Goal: Transaction & Acquisition: Purchase product/service

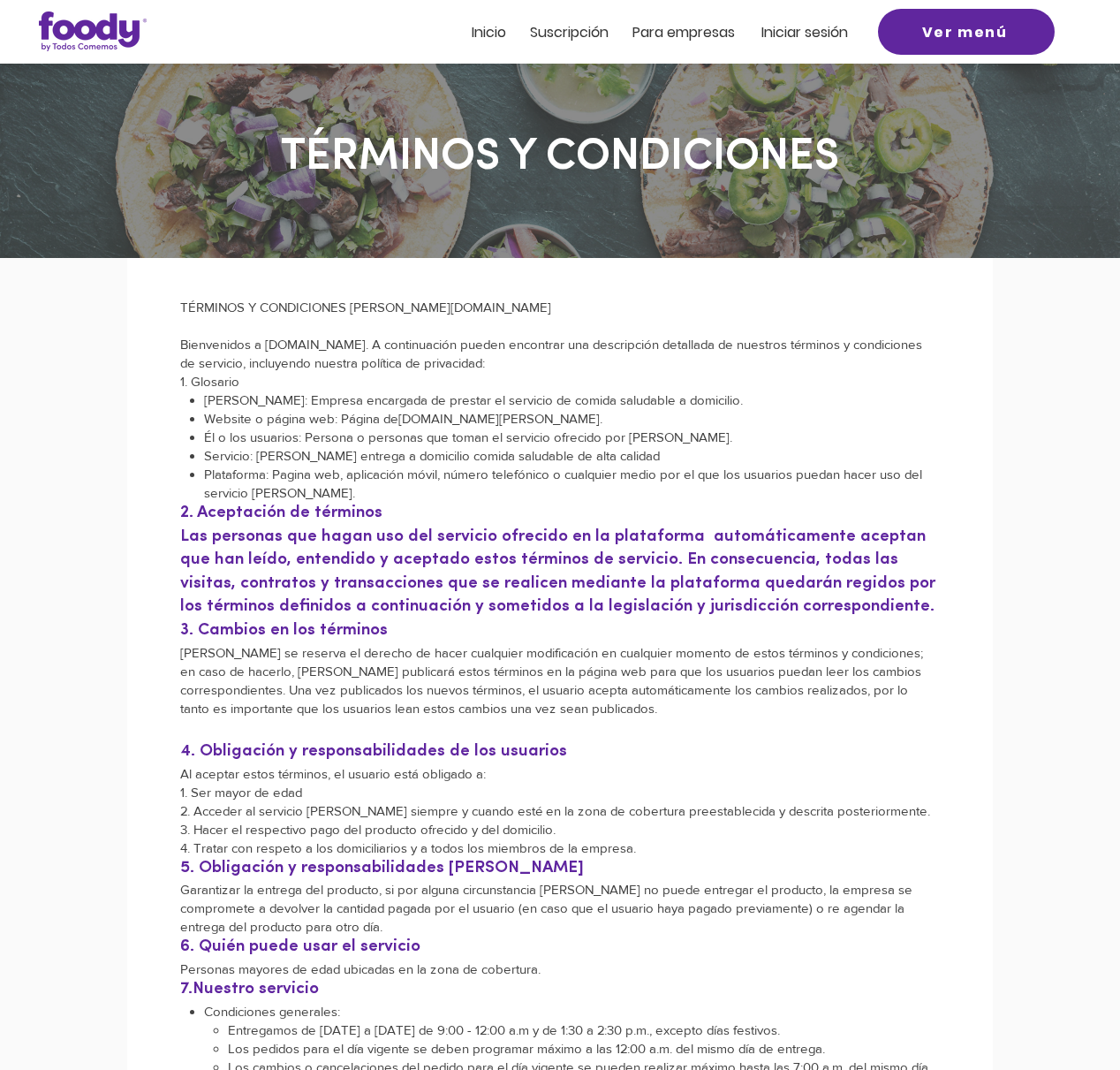
scroll to position [6, 0]
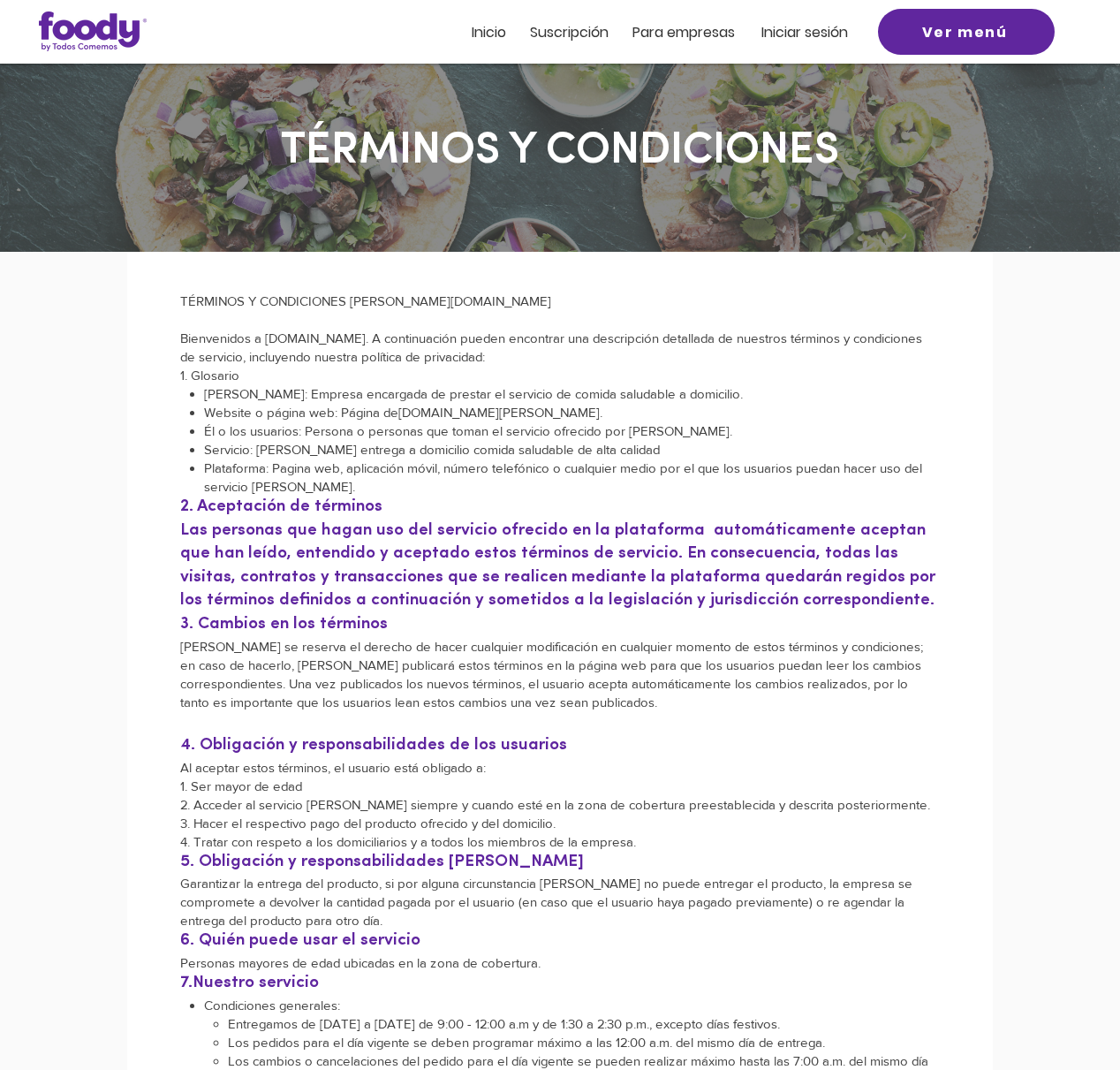
click at [784, 31] on span "Iniciar sesión" at bounding box center [804, 32] width 86 height 21
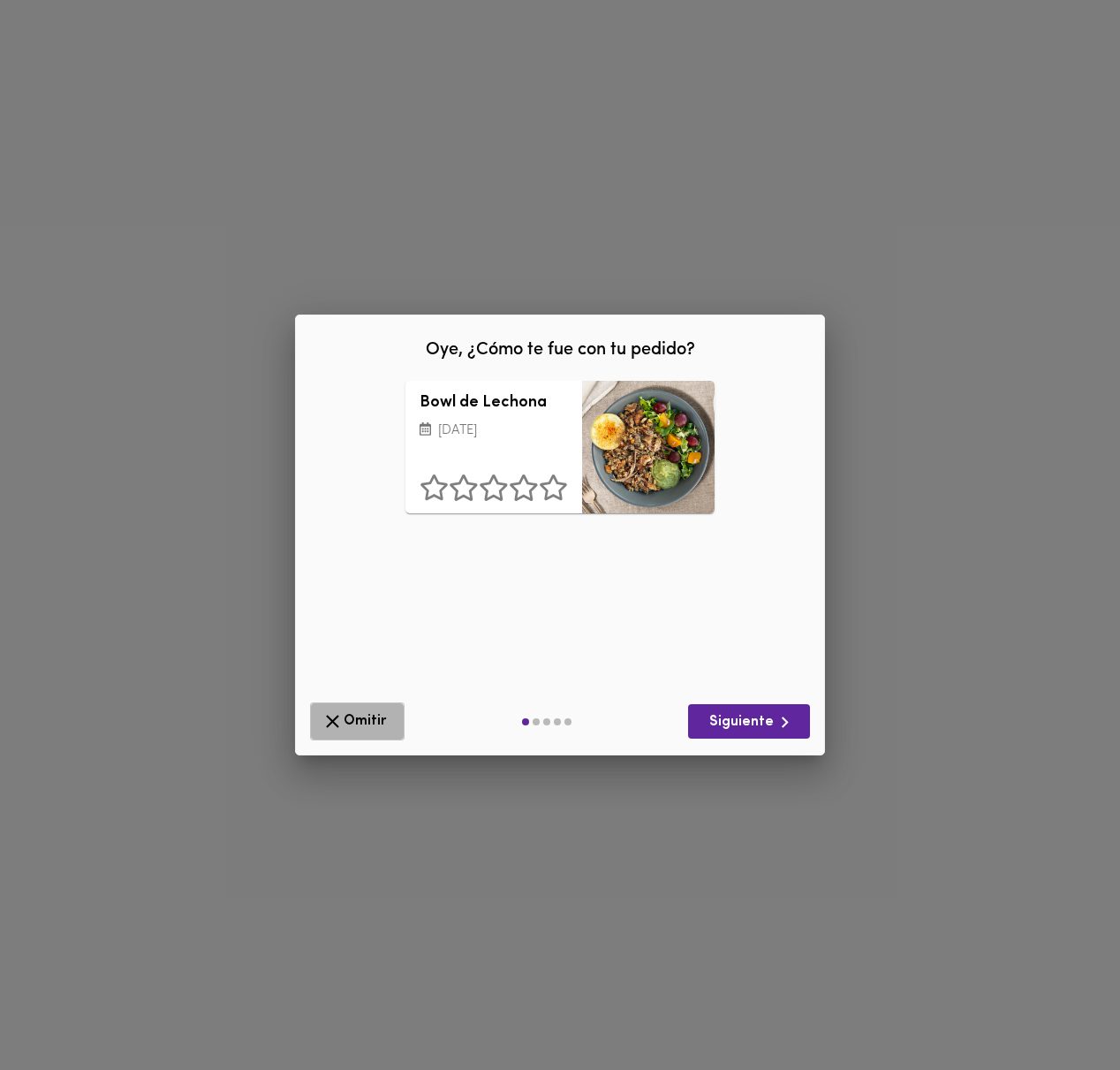
click at [338, 728] on icon "button" at bounding box center [332, 721] width 22 height 22
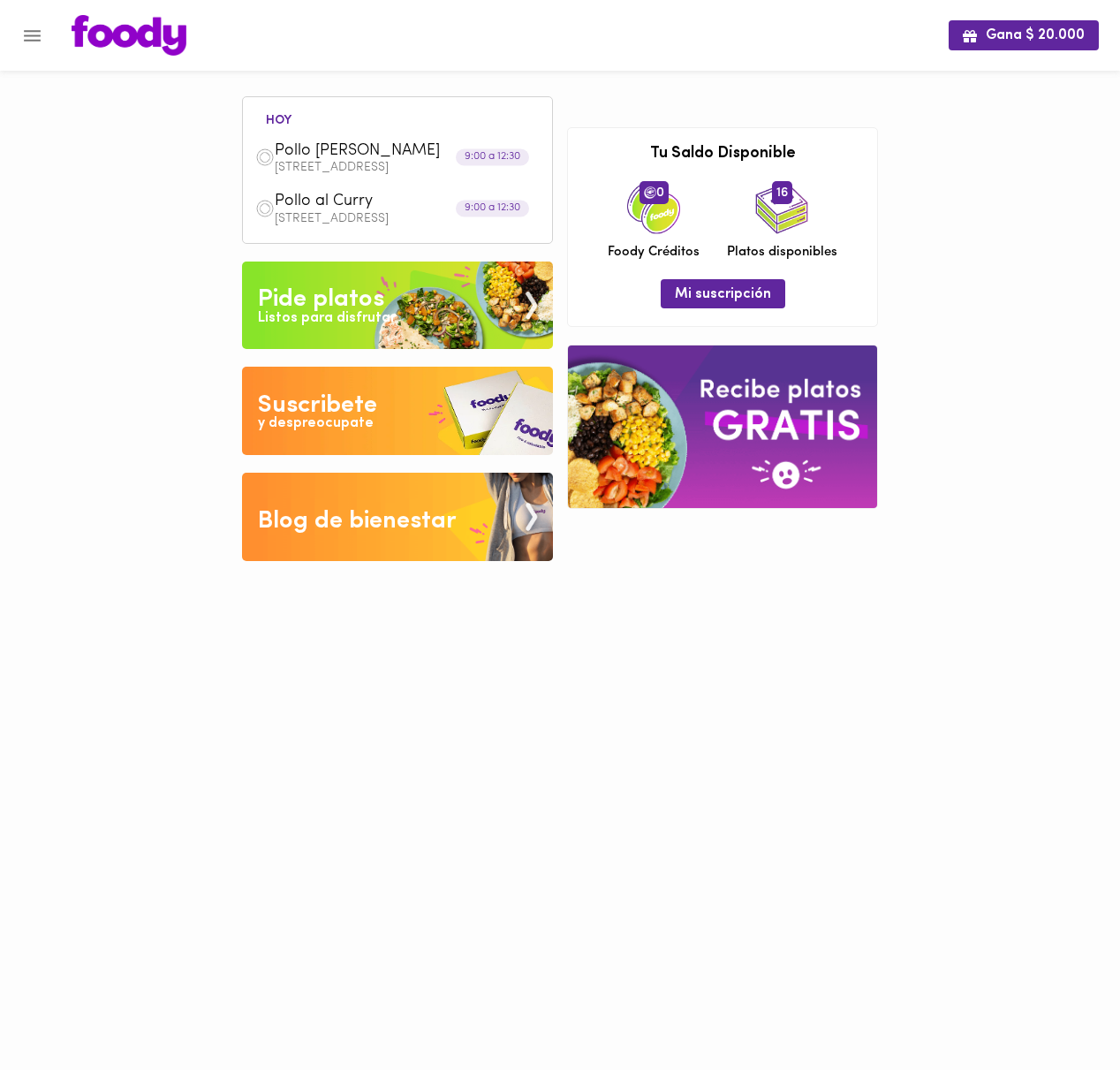
click at [27, 30] on icon "Menu" at bounding box center [32, 36] width 17 height 12
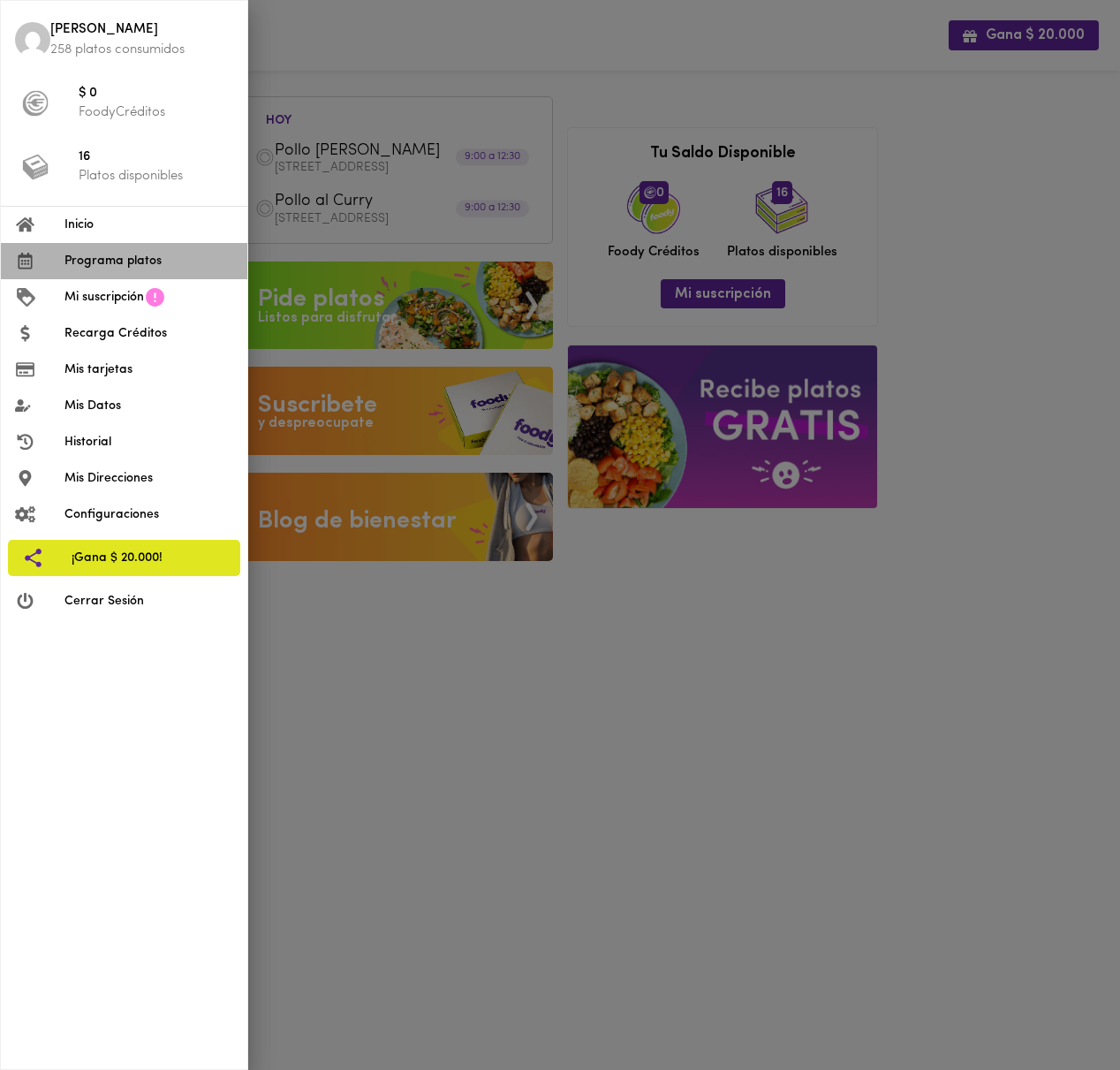
click at [127, 260] on span "Programa platos" at bounding box center [149, 261] width 168 height 19
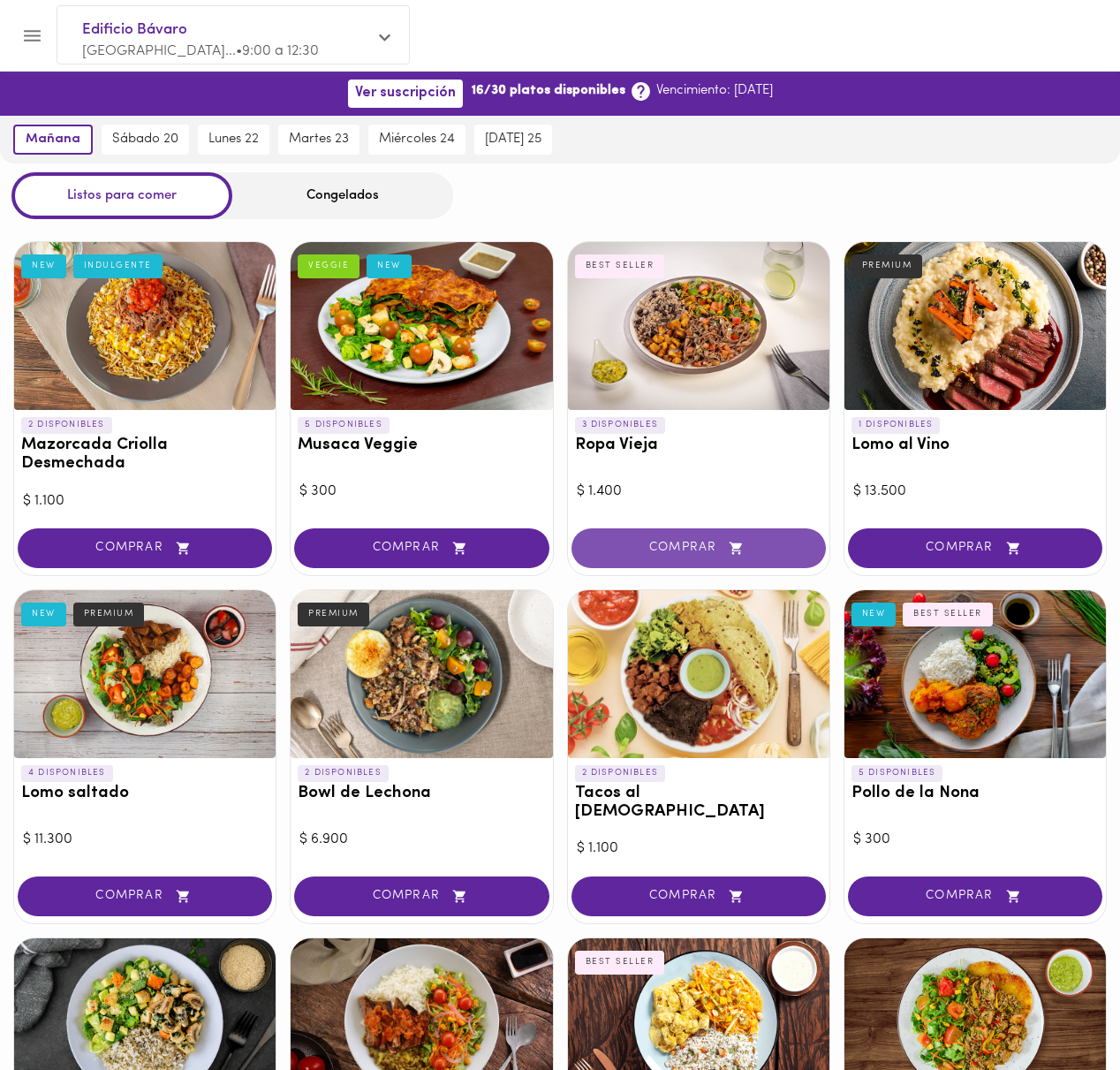
click at [713, 555] on span "COMPRAR" at bounding box center [699, 548] width 210 height 15
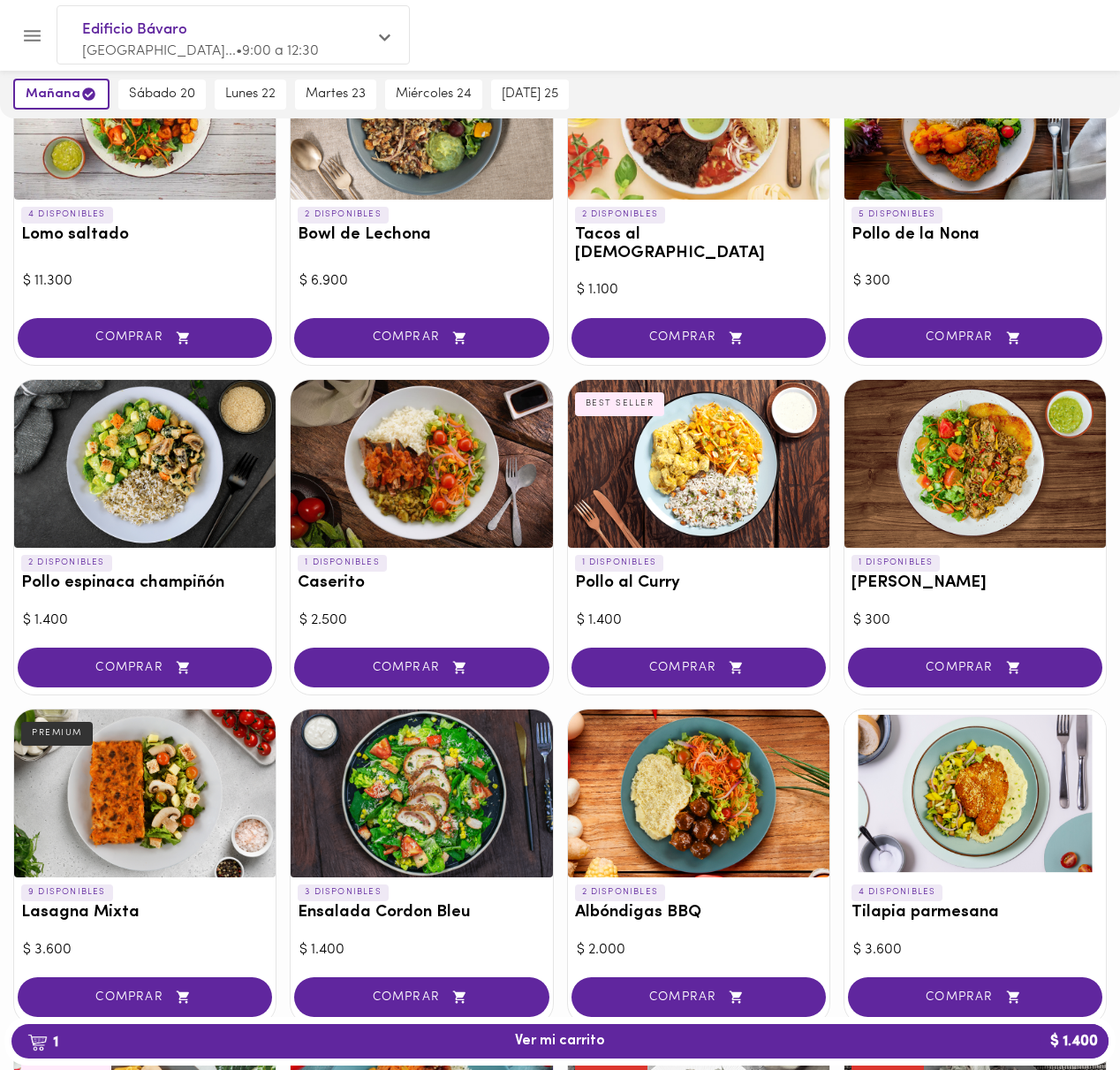
scroll to position [575, 0]
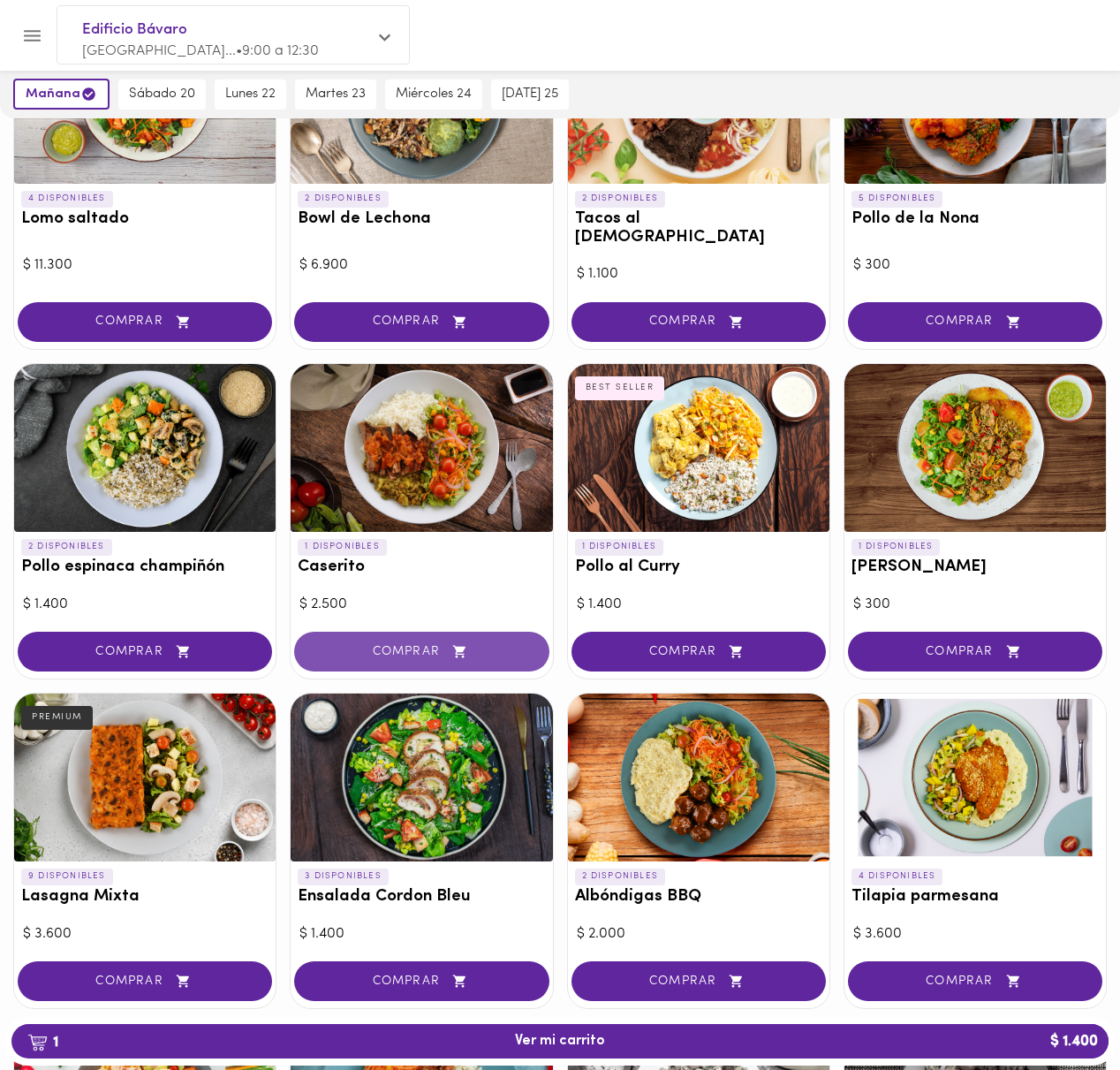
click at [424, 644] on span "COMPRAR" at bounding box center [421, 651] width 210 height 15
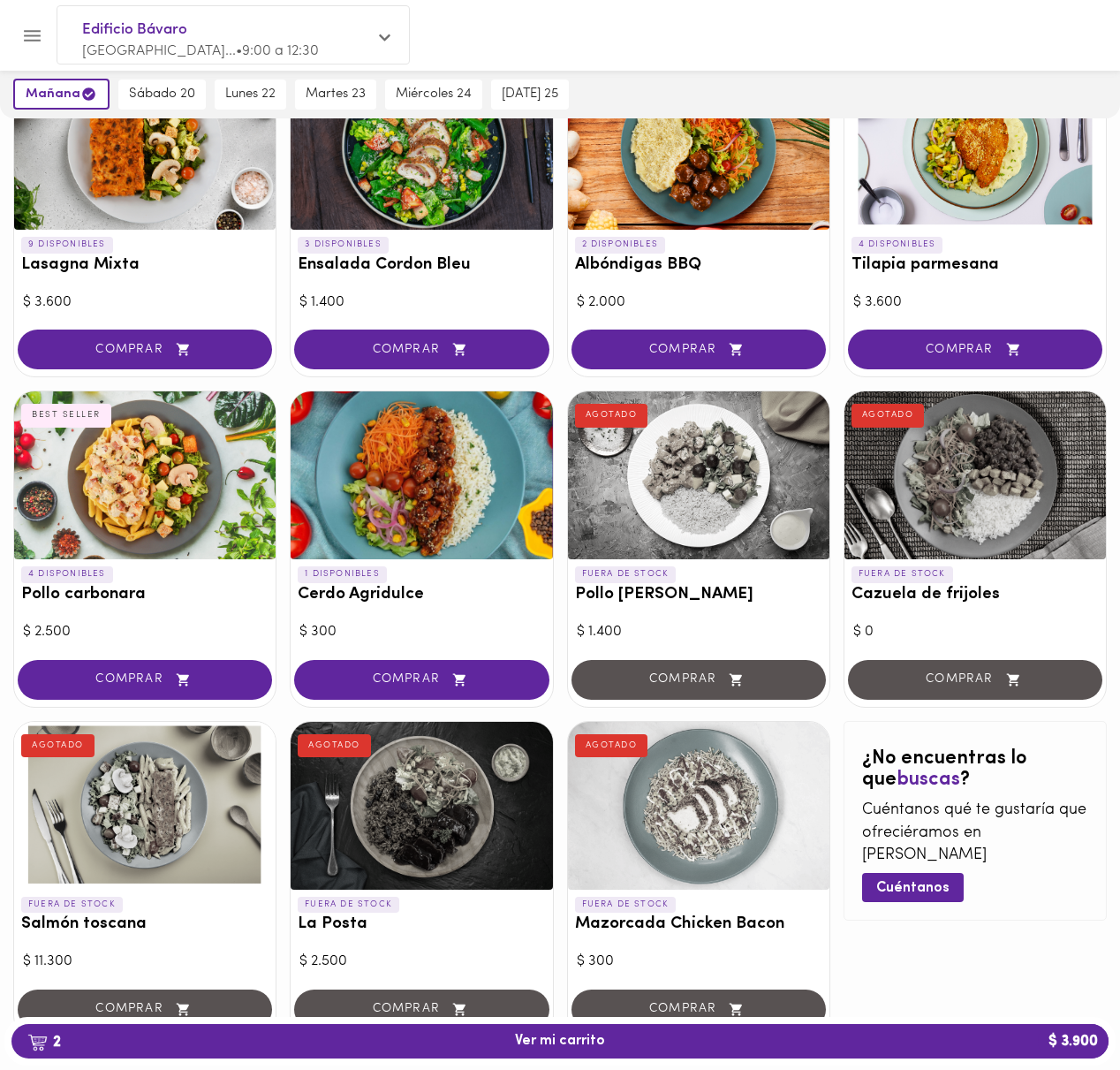
scroll to position [1209, 0]
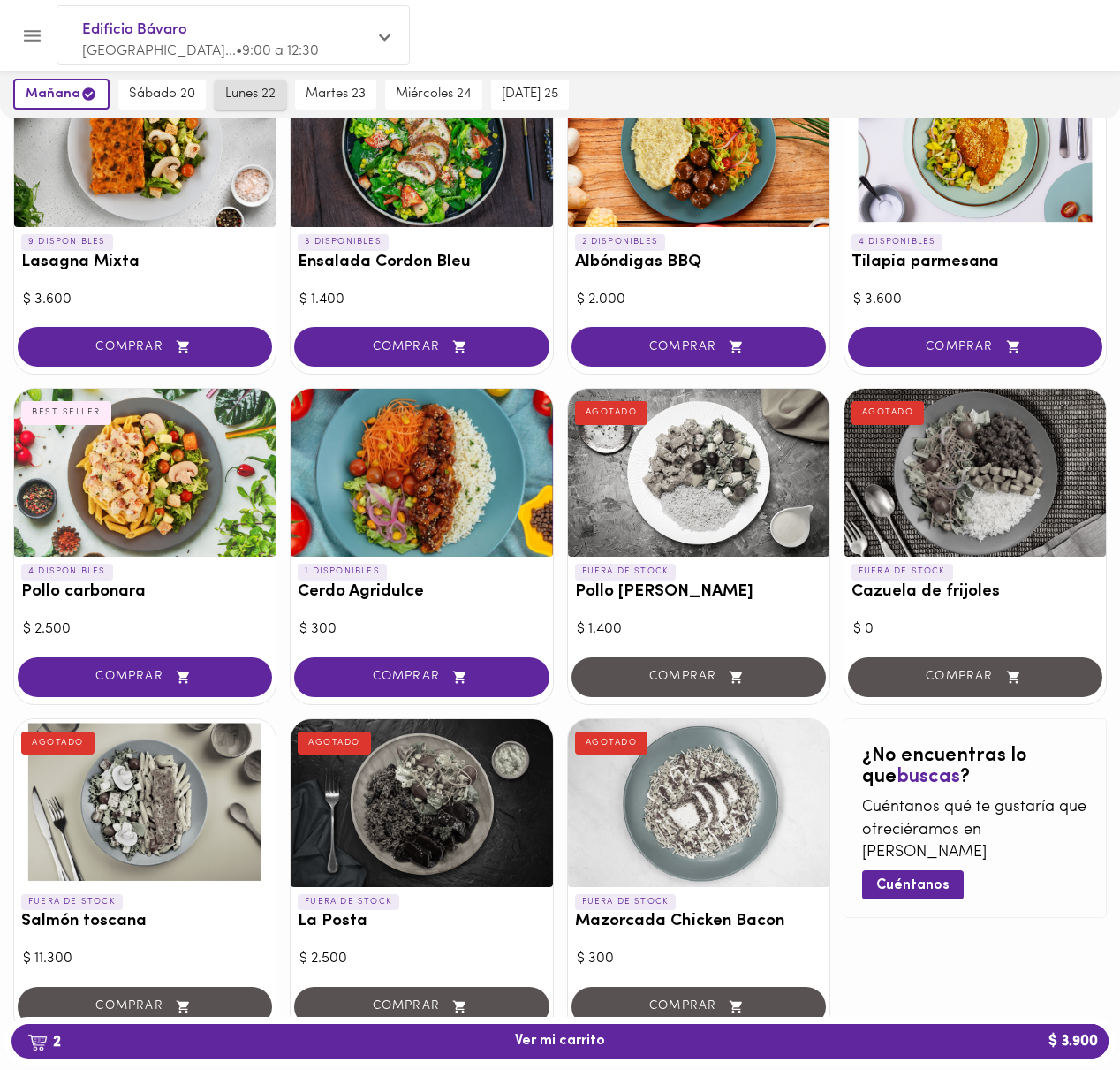
click at [235, 98] on span "lunes 22" at bounding box center [250, 94] width 51 height 16
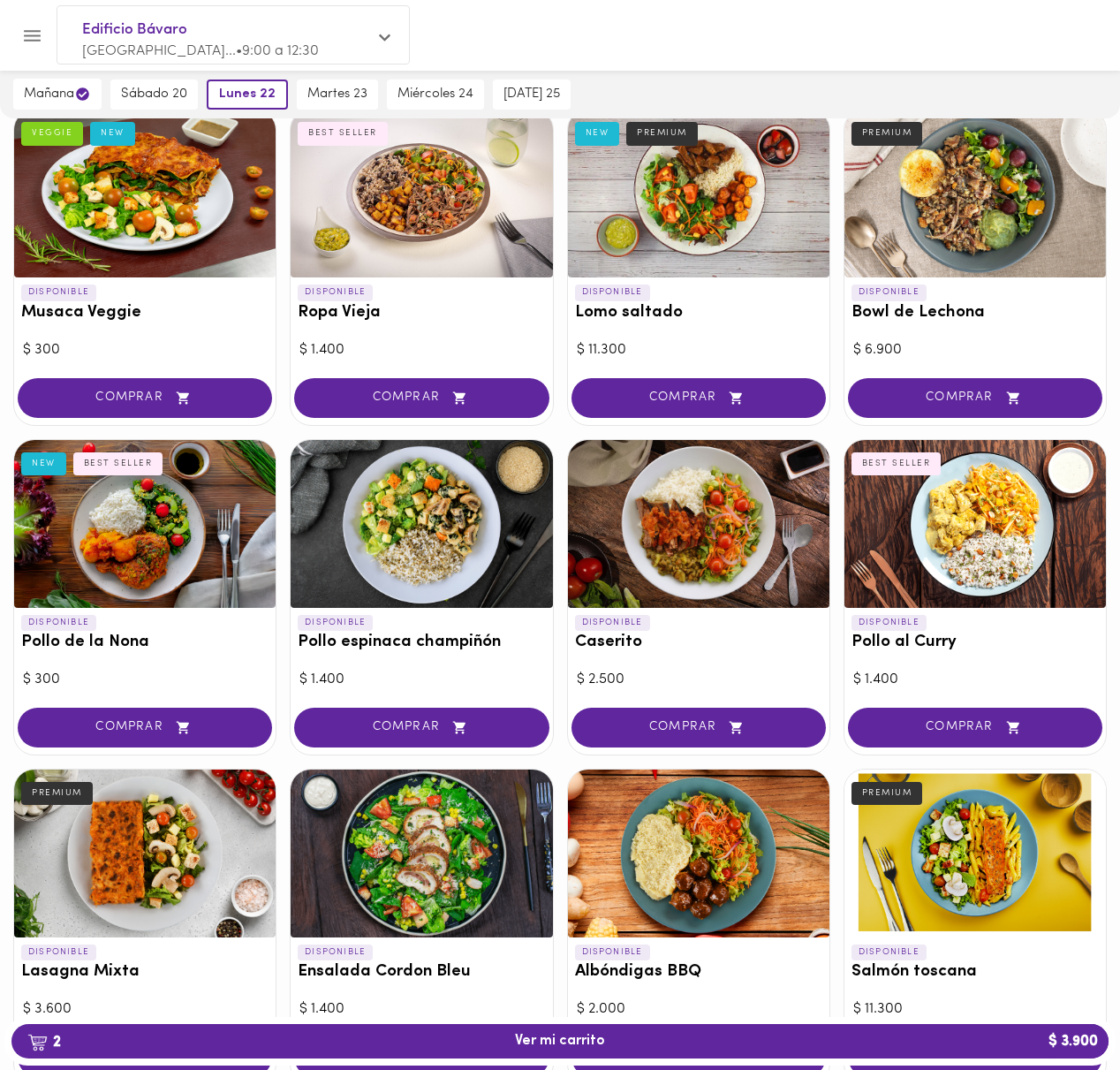
scroll to position [134, 0]
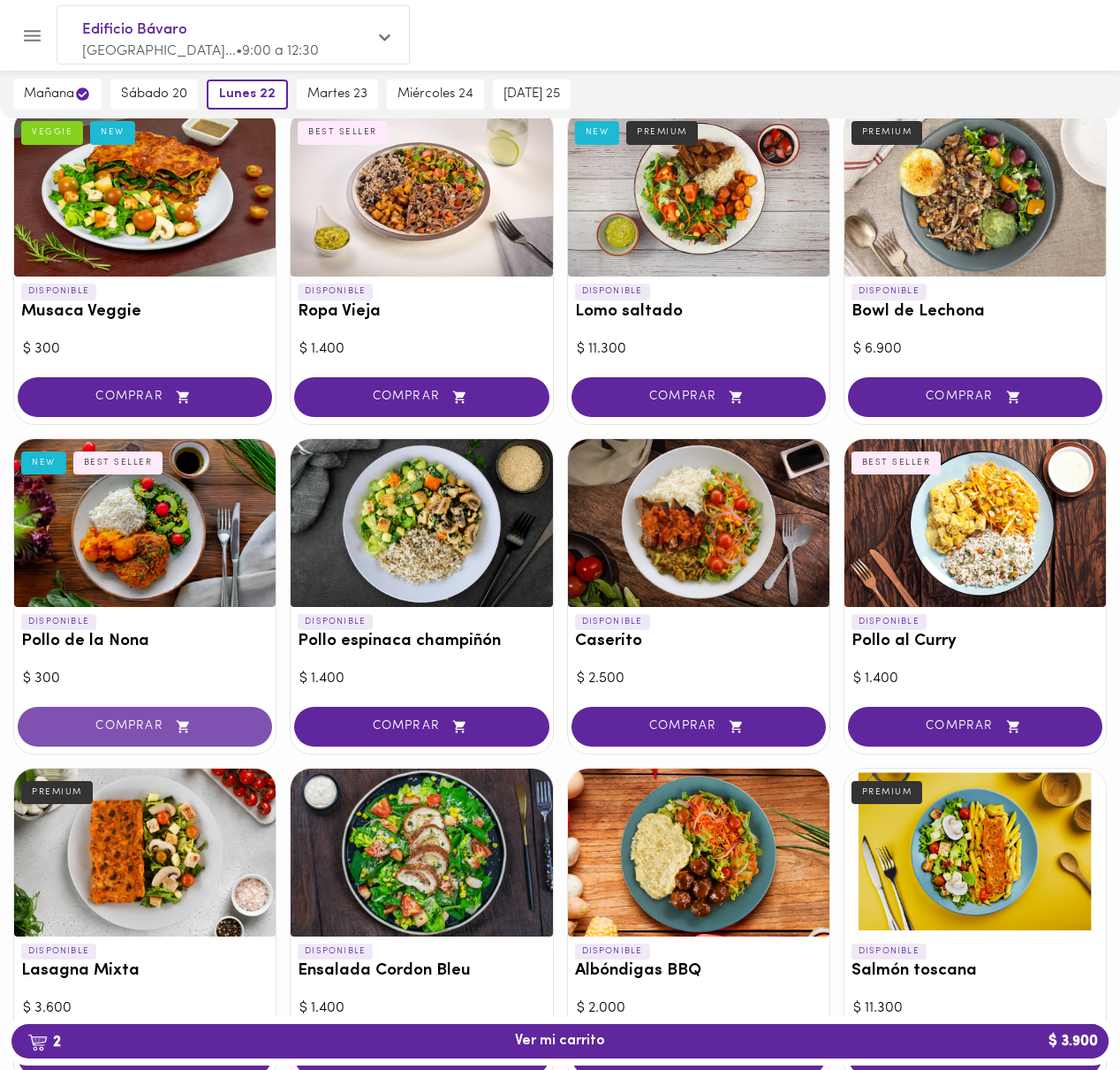
click at [93, 721] on span "COMPRAR" at bounding box center [145, 726] width 210 height 15
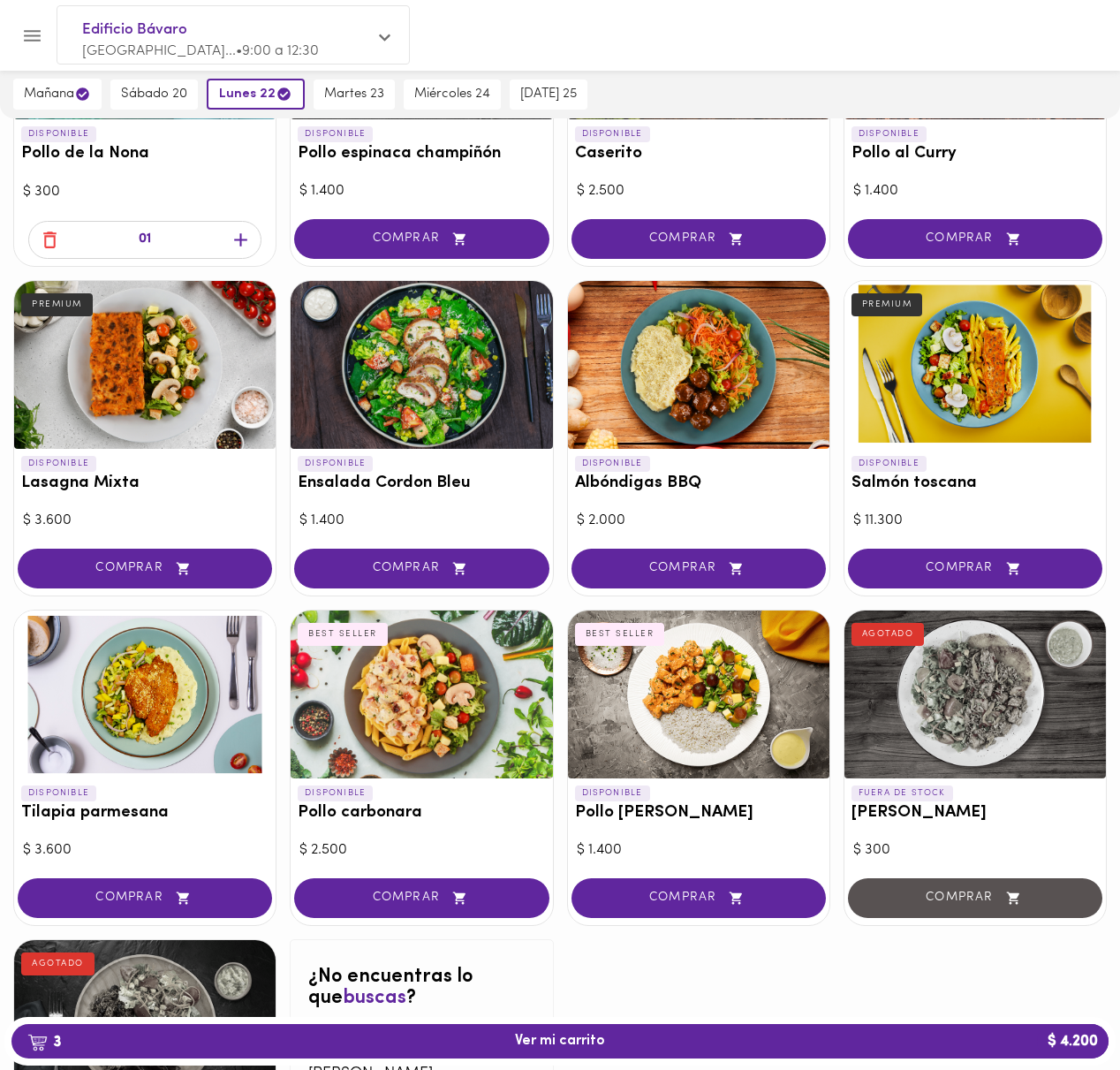
scroll to position [624, 0]
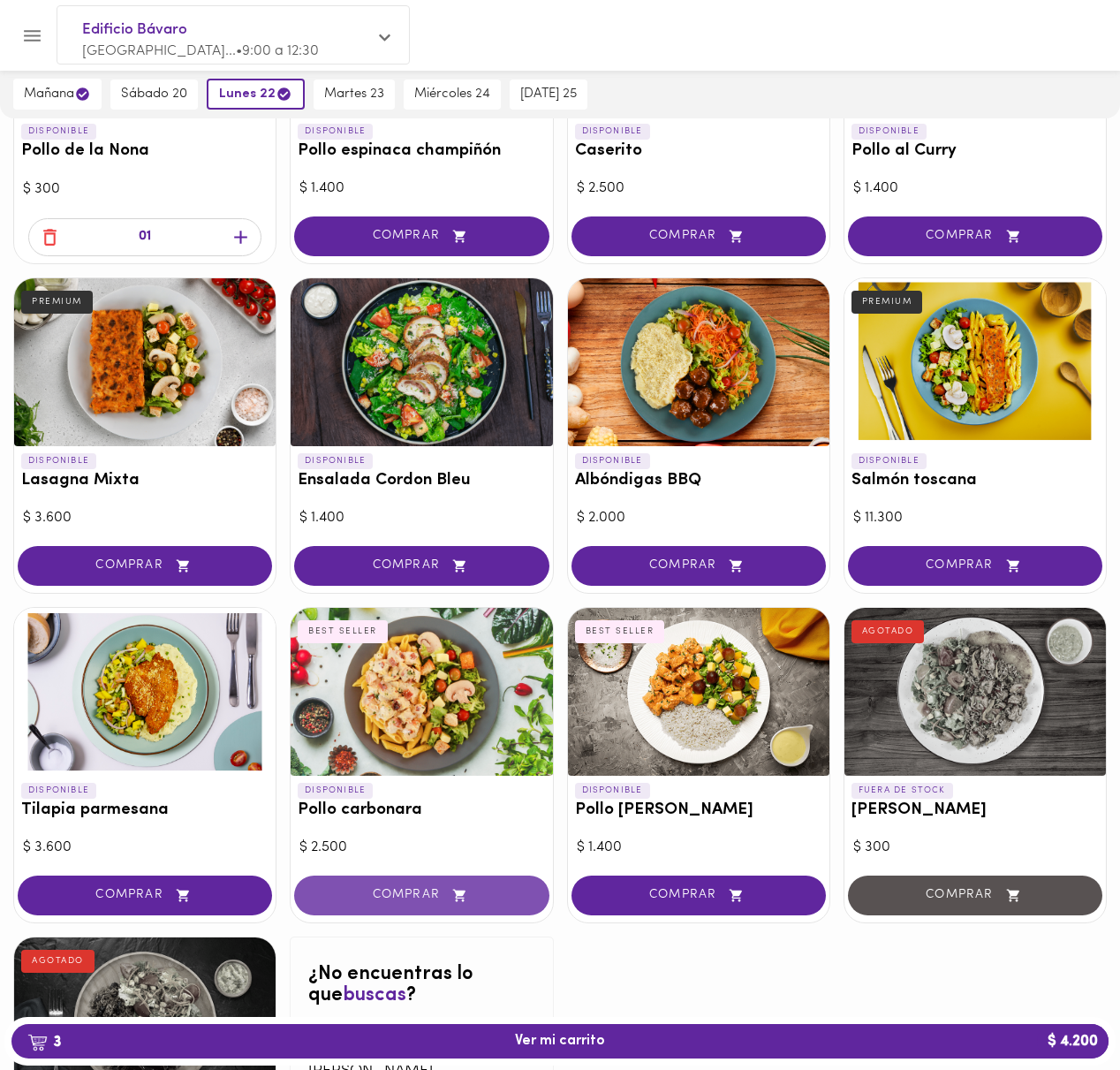
click at [423, 902] on span "COMPRAR" at bounding box center [421, 895] width 210 height 15
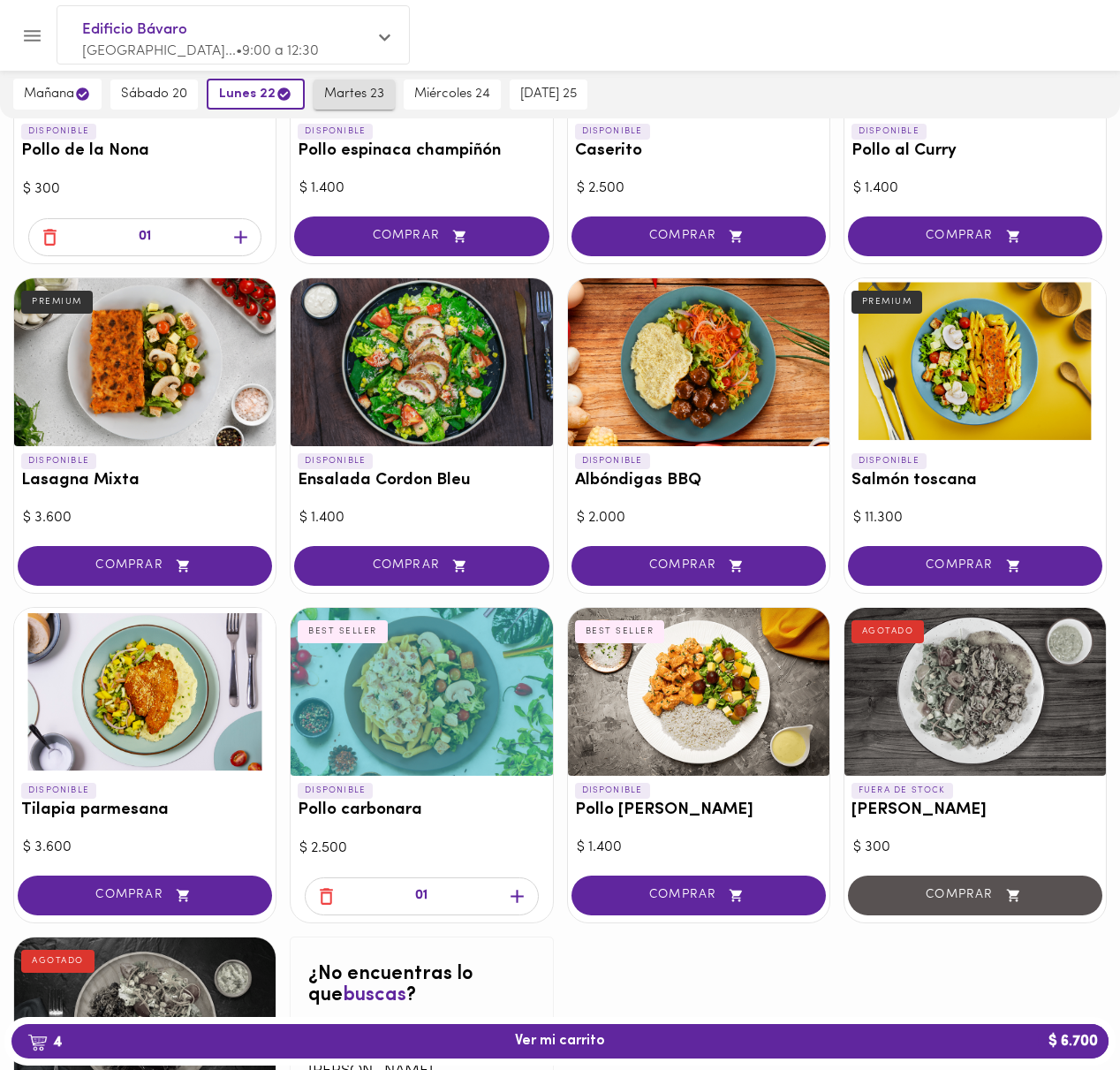
click at [370, 95] on span "martes 23" at bounding box center [354, 94] width 60 height 16
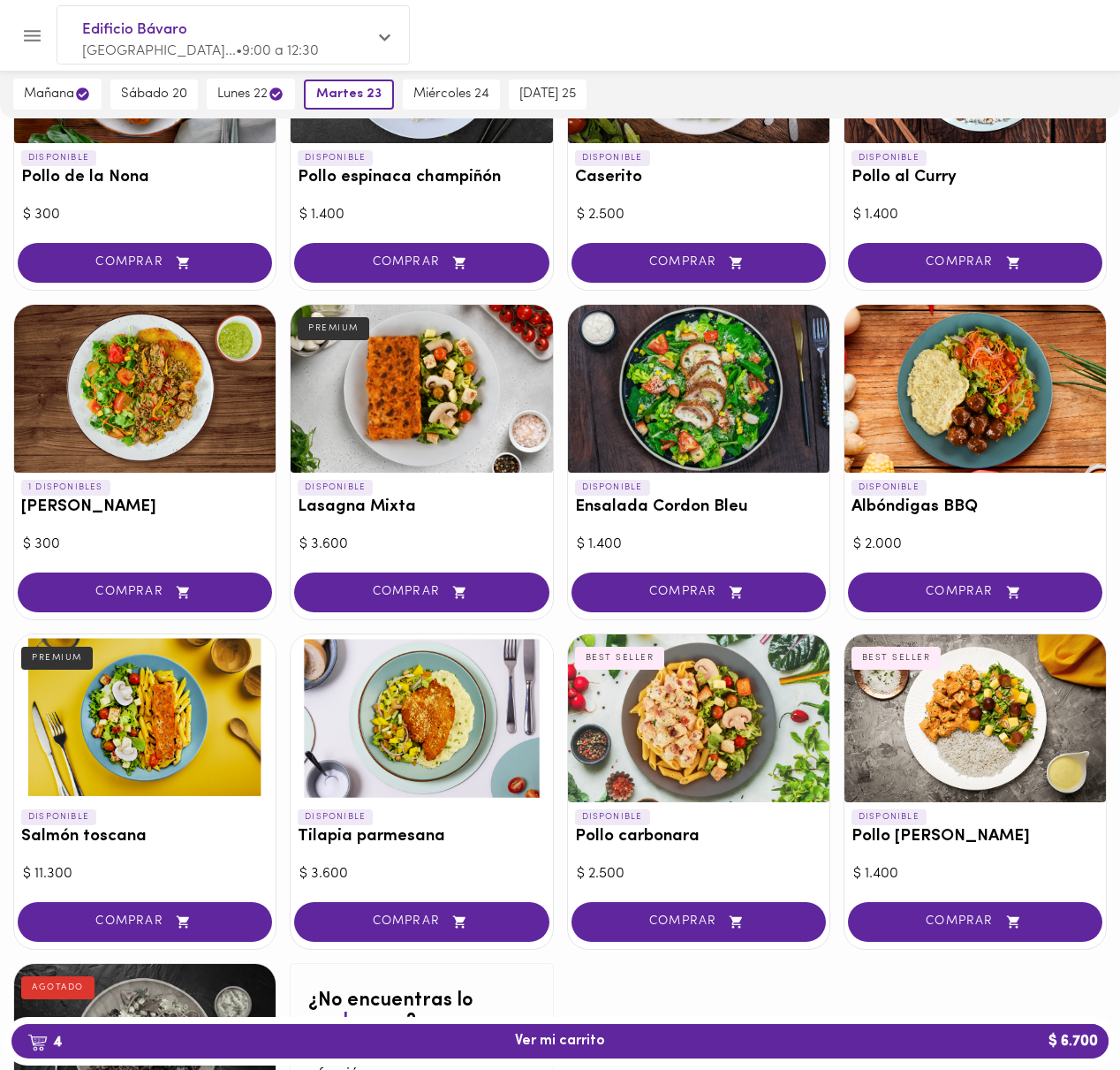
scroll to position [0, 0]
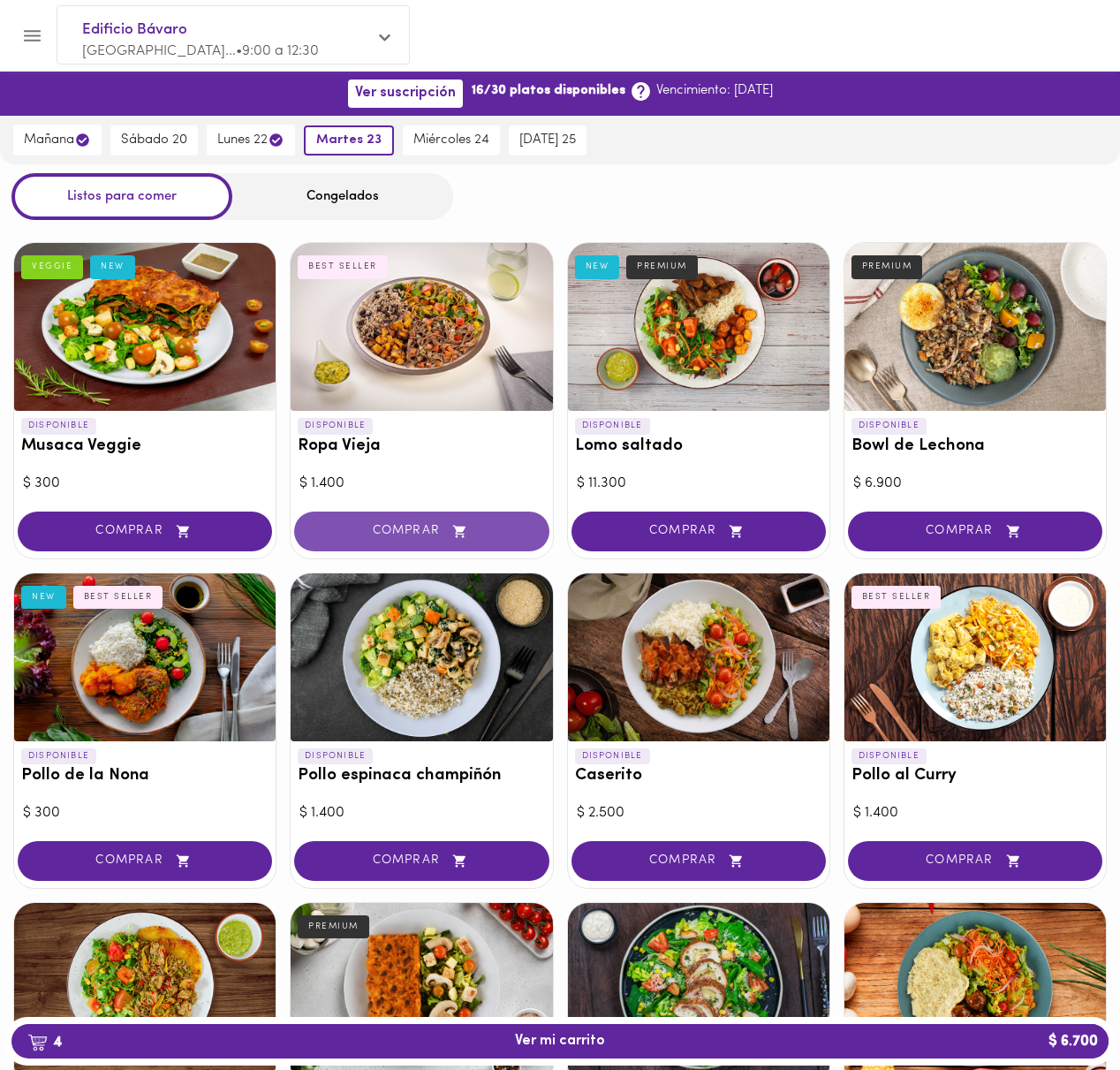
click at [410, 529] on span "COMPRAR" at bounding box center [421, 531] width 210 height 15
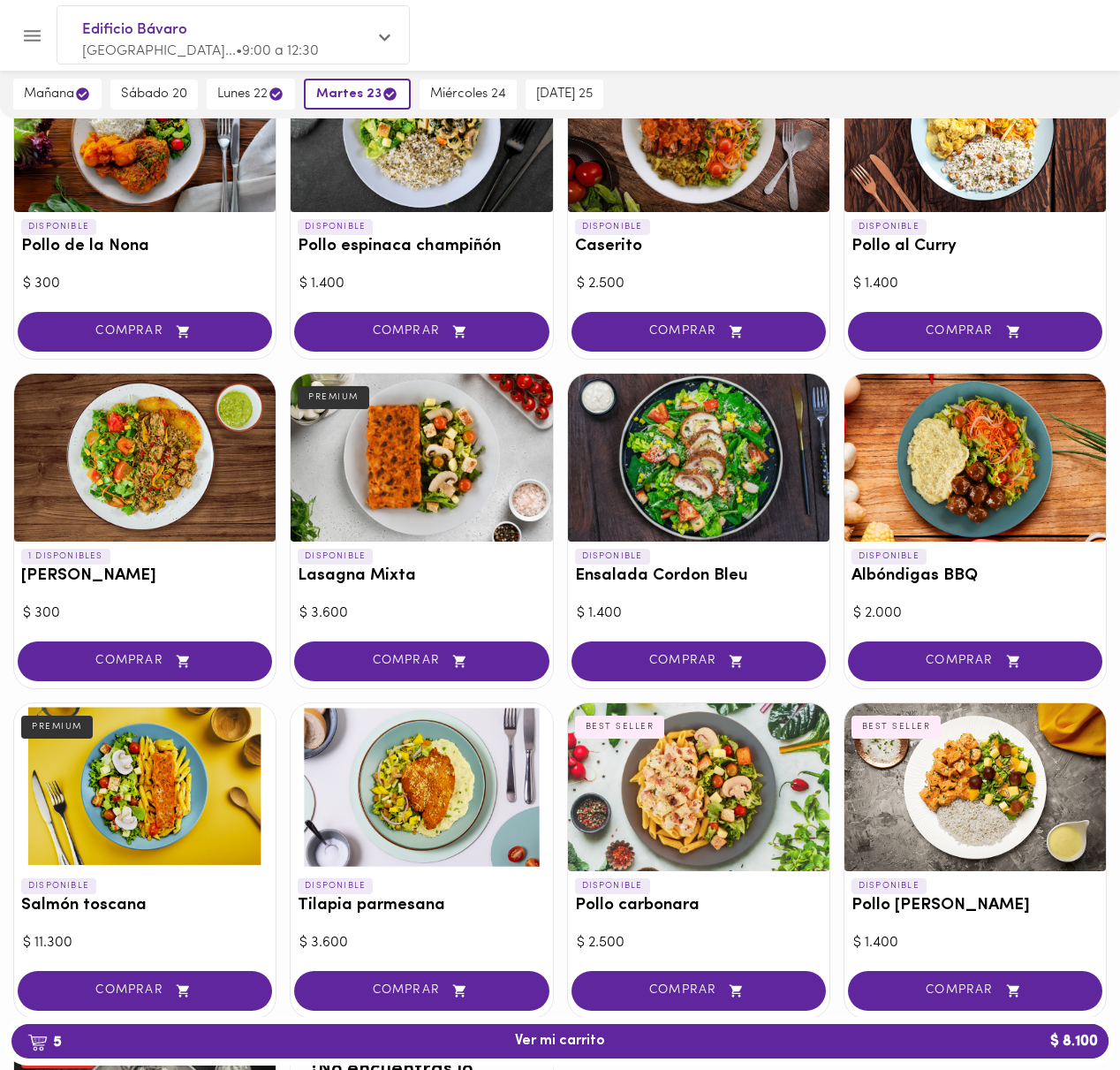
scroll to position [549, 0]
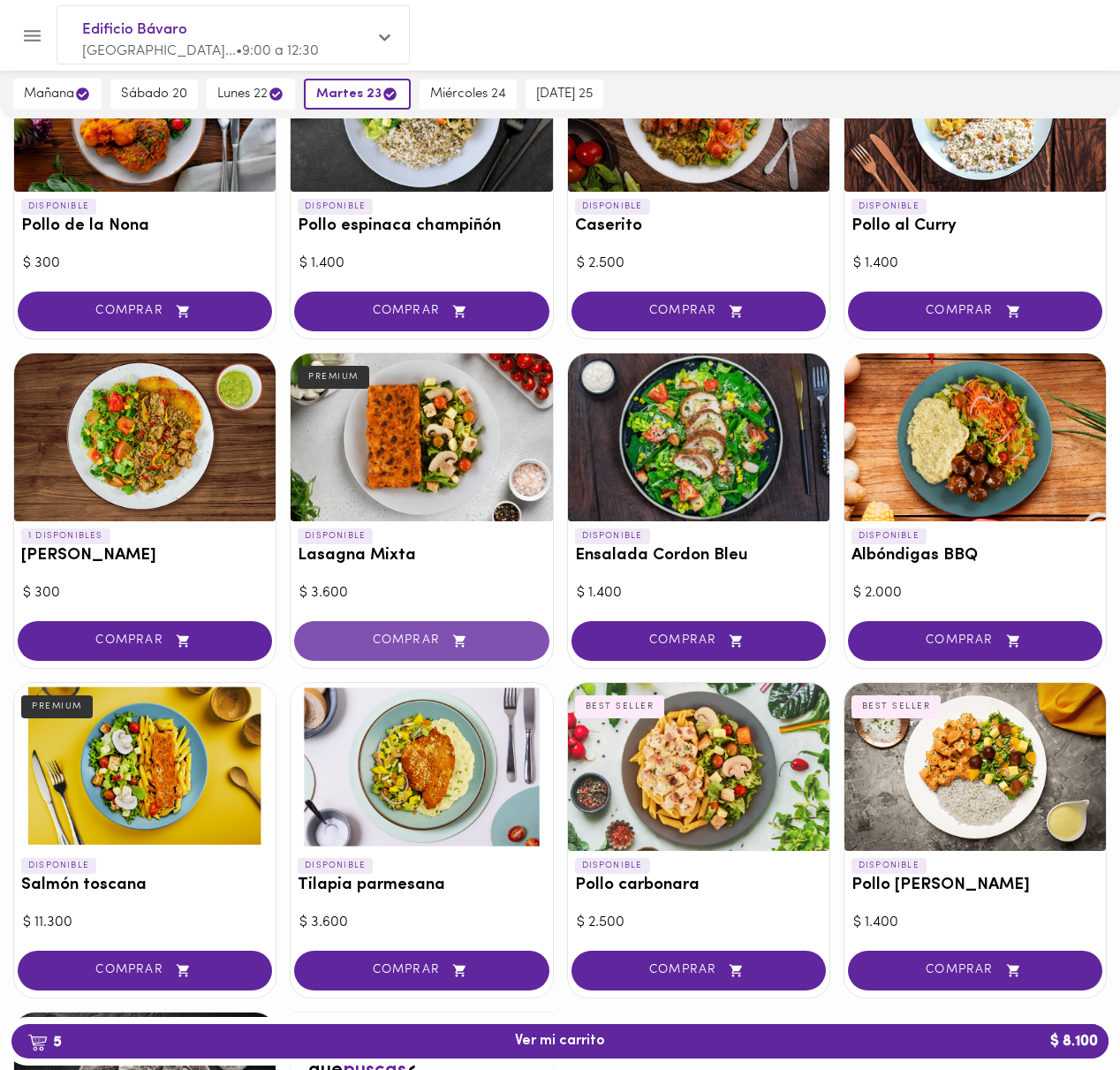
click at [347, 642] on span "COMPRAR" at bounding box center [421, 640] width 210 height 15
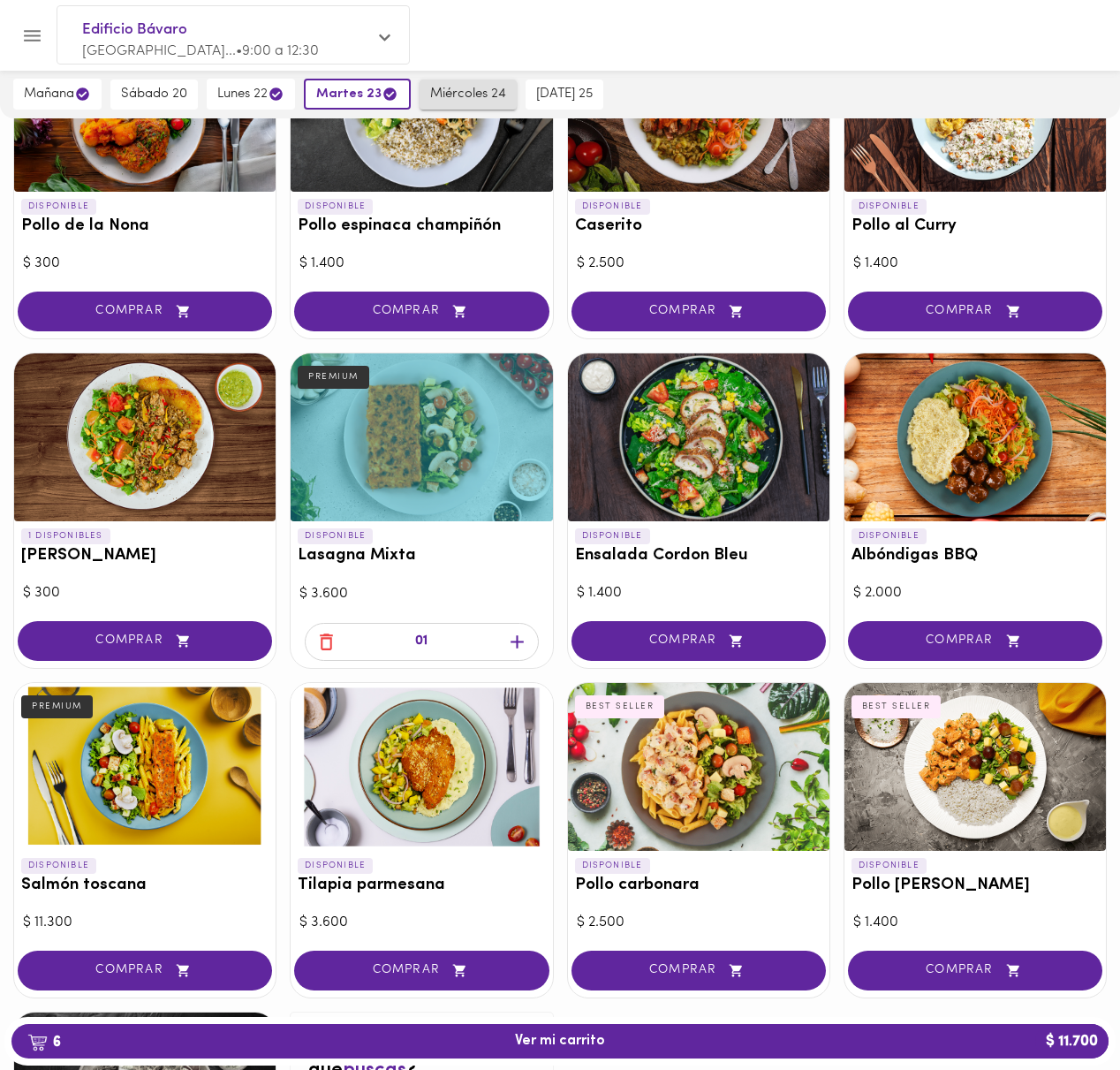
click at [481, 98] on span "miércoles 24" at bounding box center [468, 94] width 76 height 16
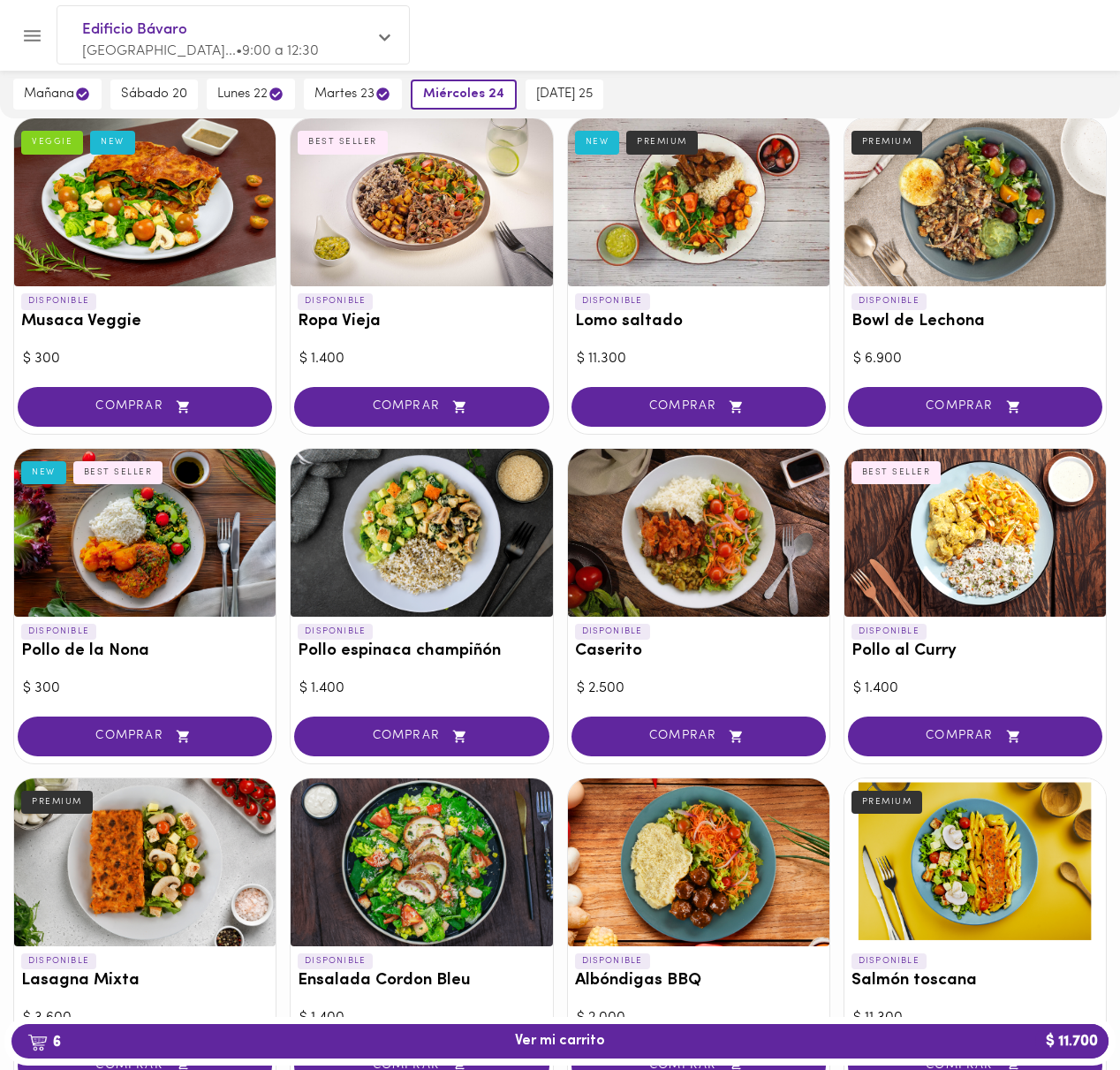
scroll to position [0, 0]
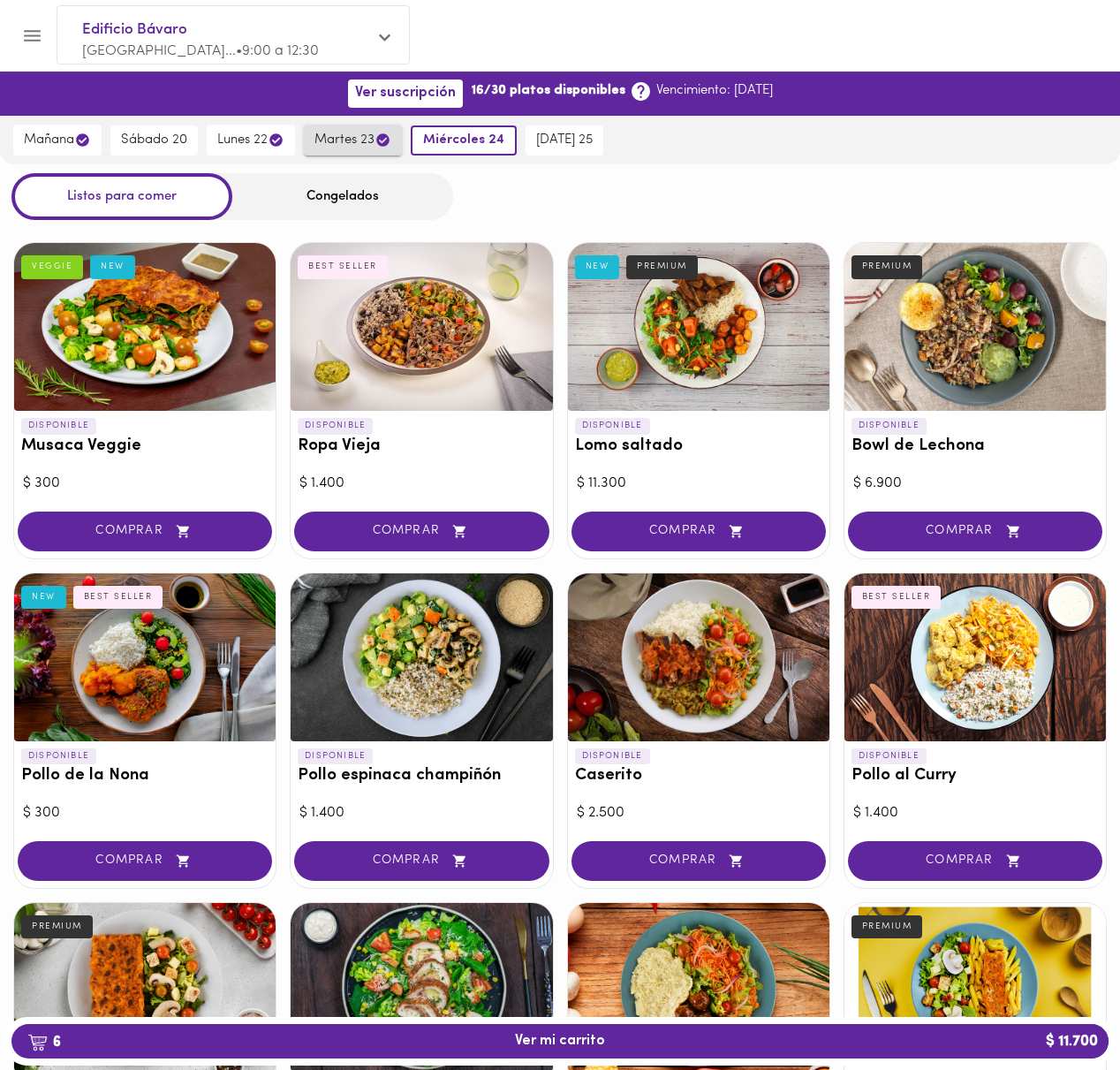
click at [339, 148] on span "martes 23" at bounding box center [353, 140] width 77 height 17
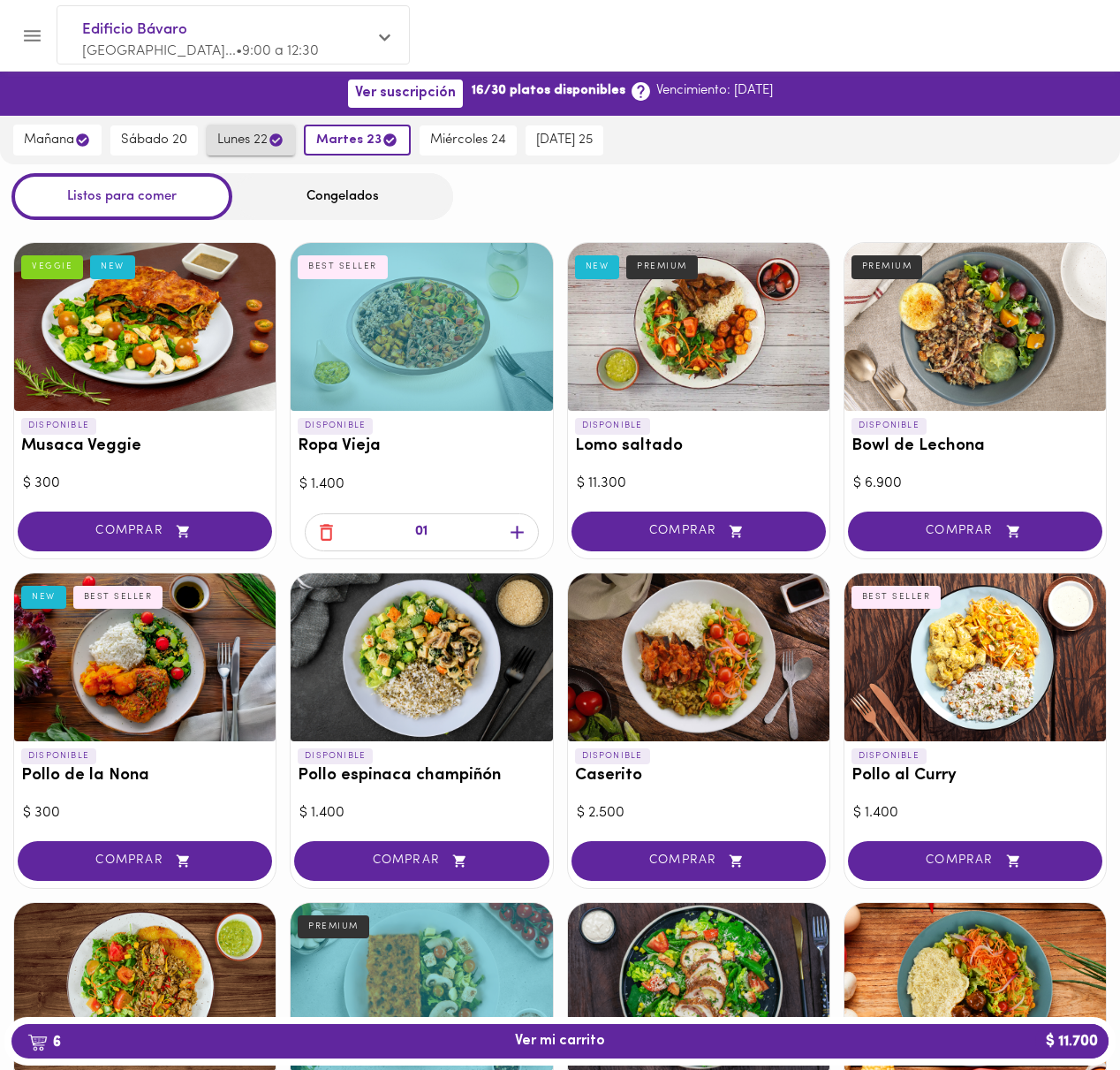
click at [225, 137] on span "lunes 22" at bounding box center [251, 140] width 67 height 17
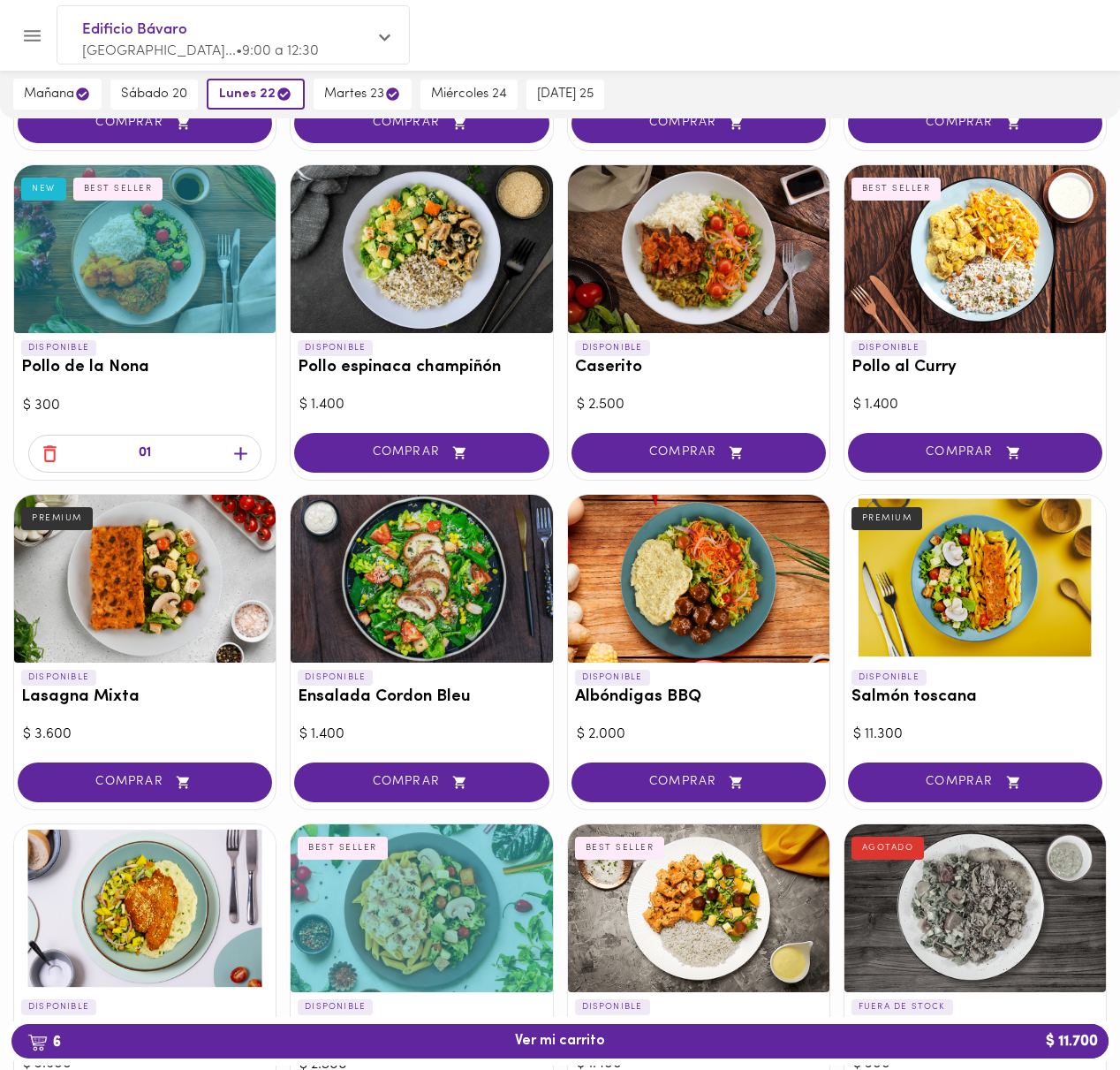
scroll to position [404, 0]
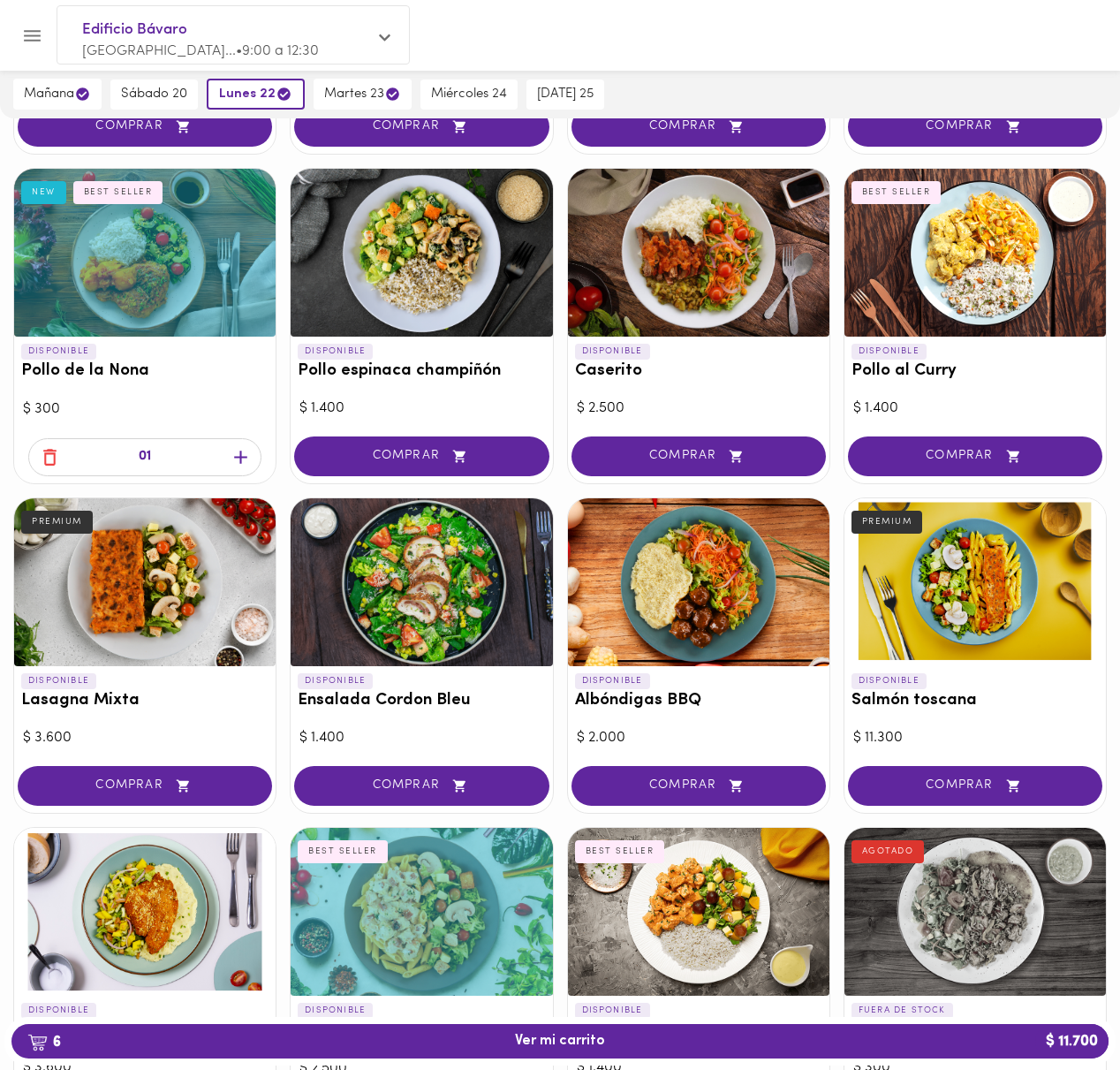
click at [193, 386] on div "DISPONIBLE Pollo de la Nona NEW BEST SELLER" at bounding box center [145, 366] width 262 height 58
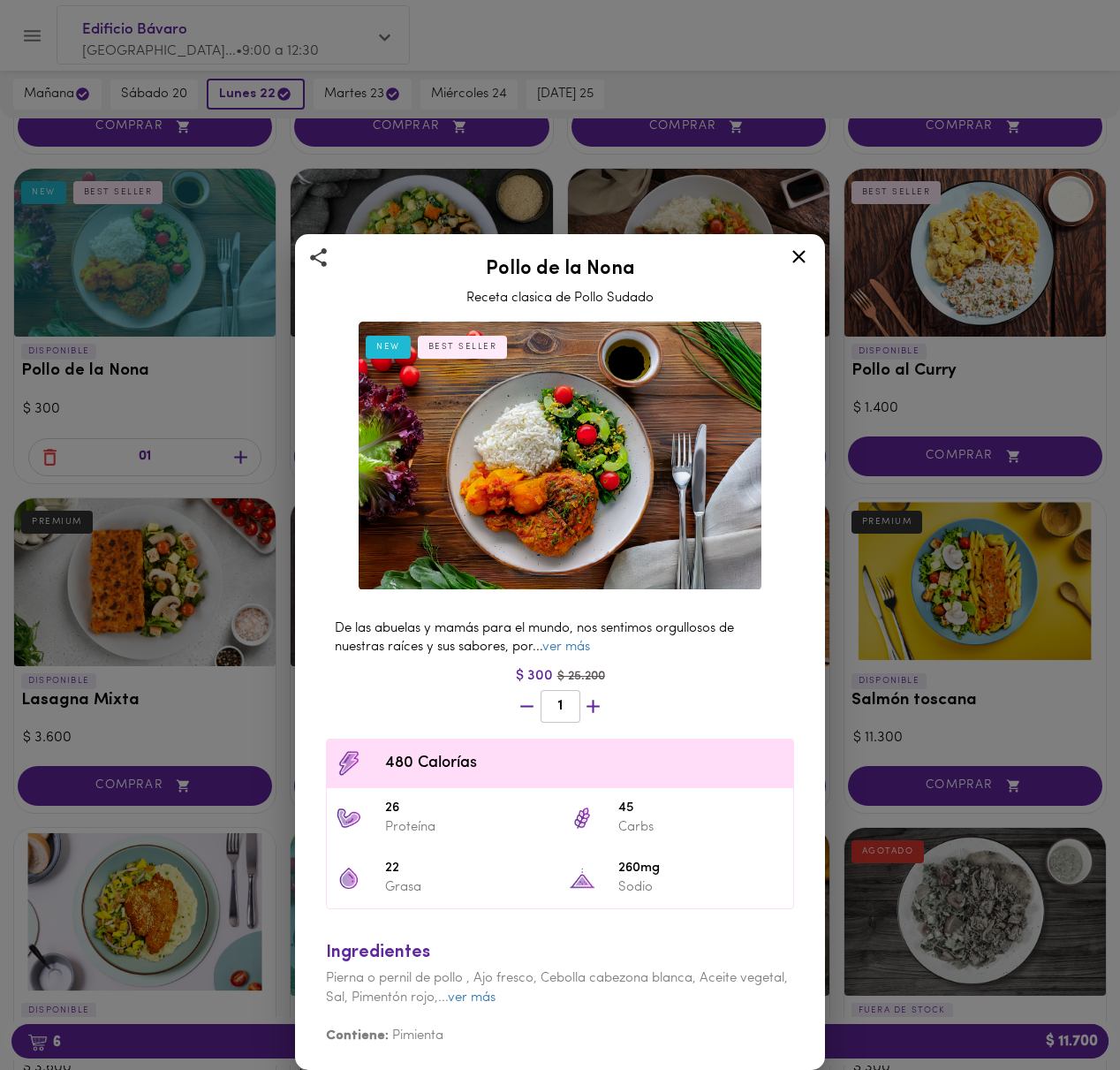
click at [232, 375] on div "Pollo de la Nona Receta clasica de Pollo Sudado NEW BEST SELLER De las abuelas …" at bounding box center [560, 535] width 1120 height 1070
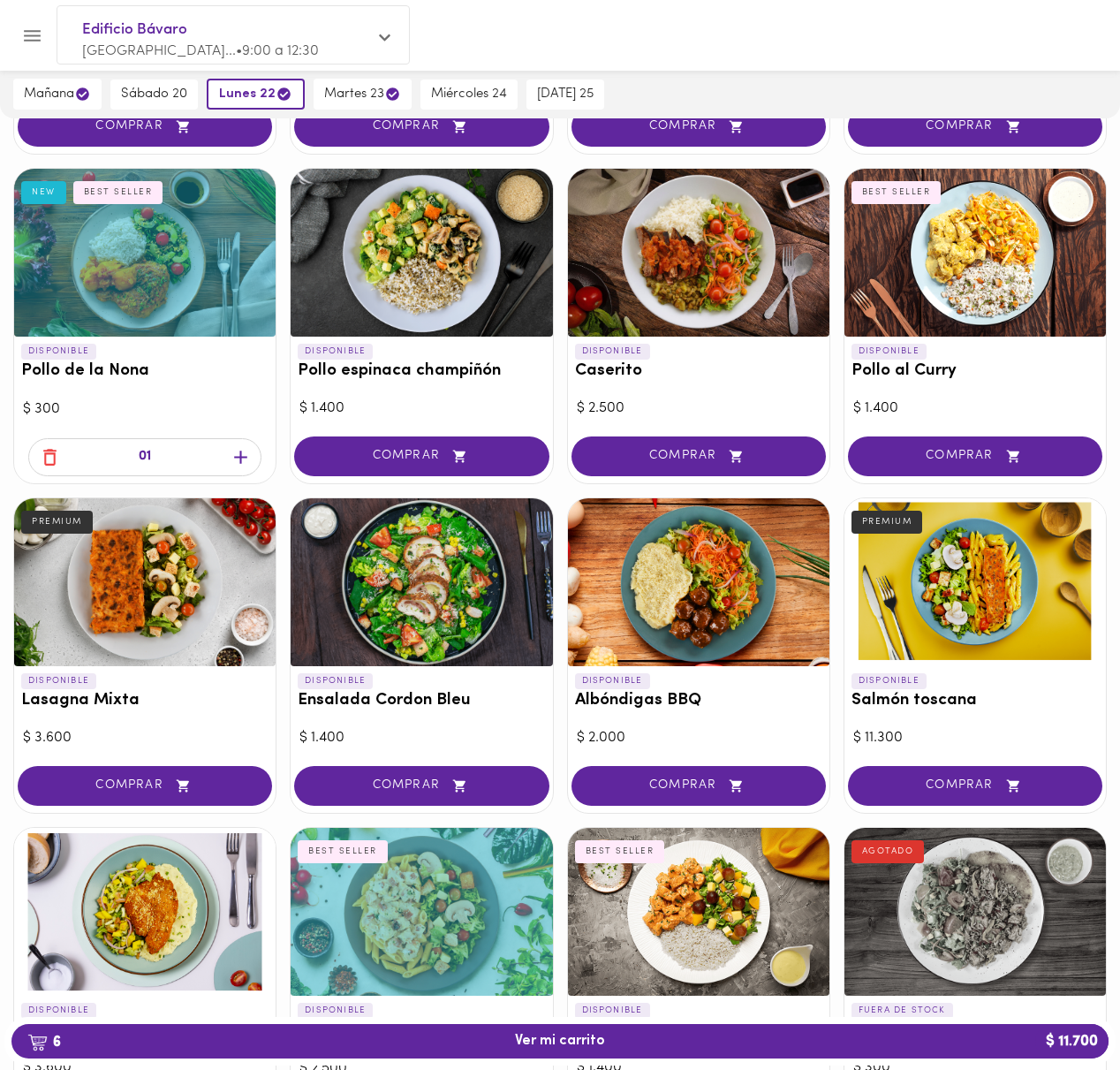
click at [176, 390] on div "DISPONIBLE Pollo de la Nona NEW BEST SELLER" at bounding box center [145, 366] width 262 height 58
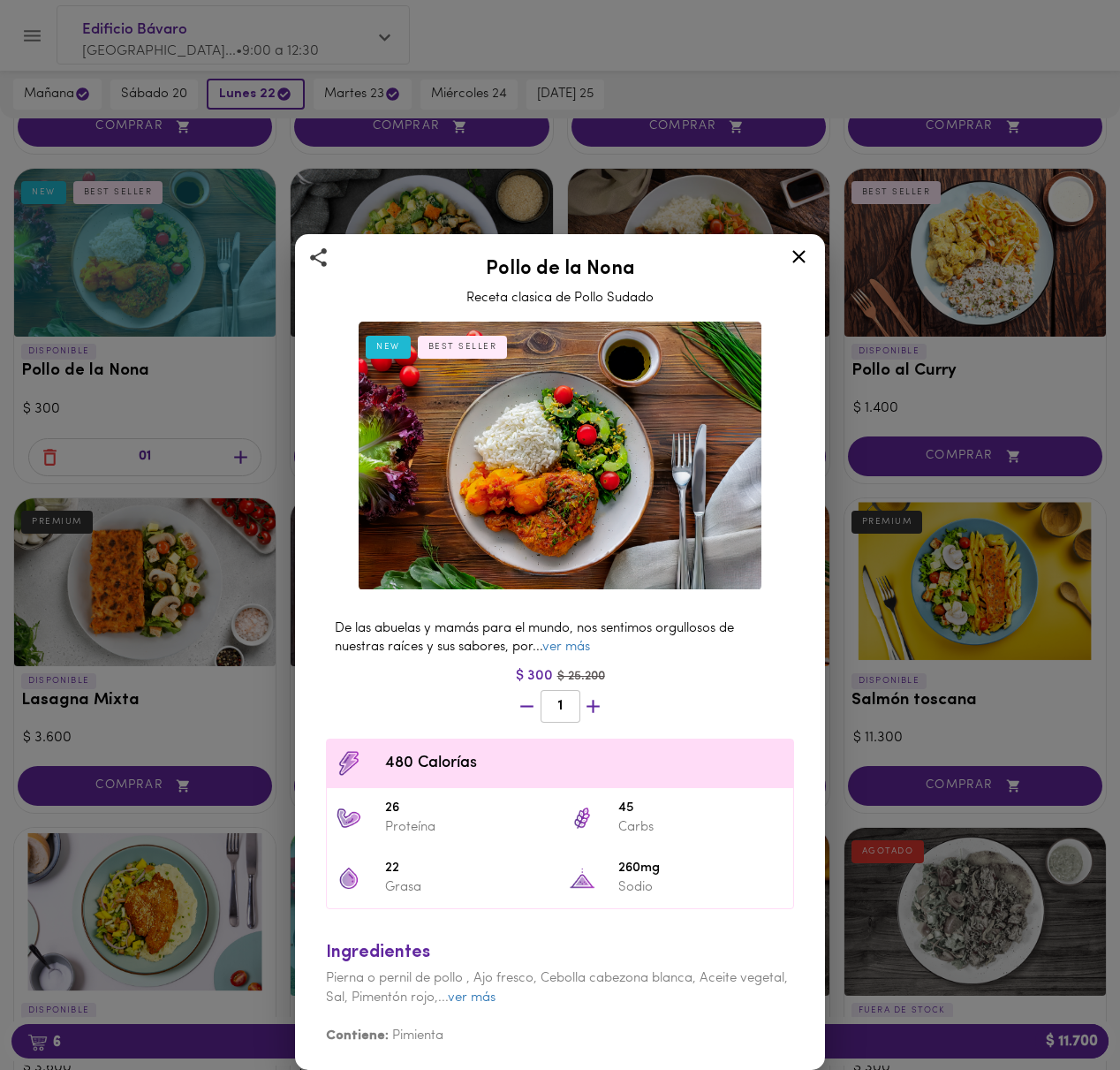
click at [802, 257] on icon at bounding box center [799, 257] width 22 height 22
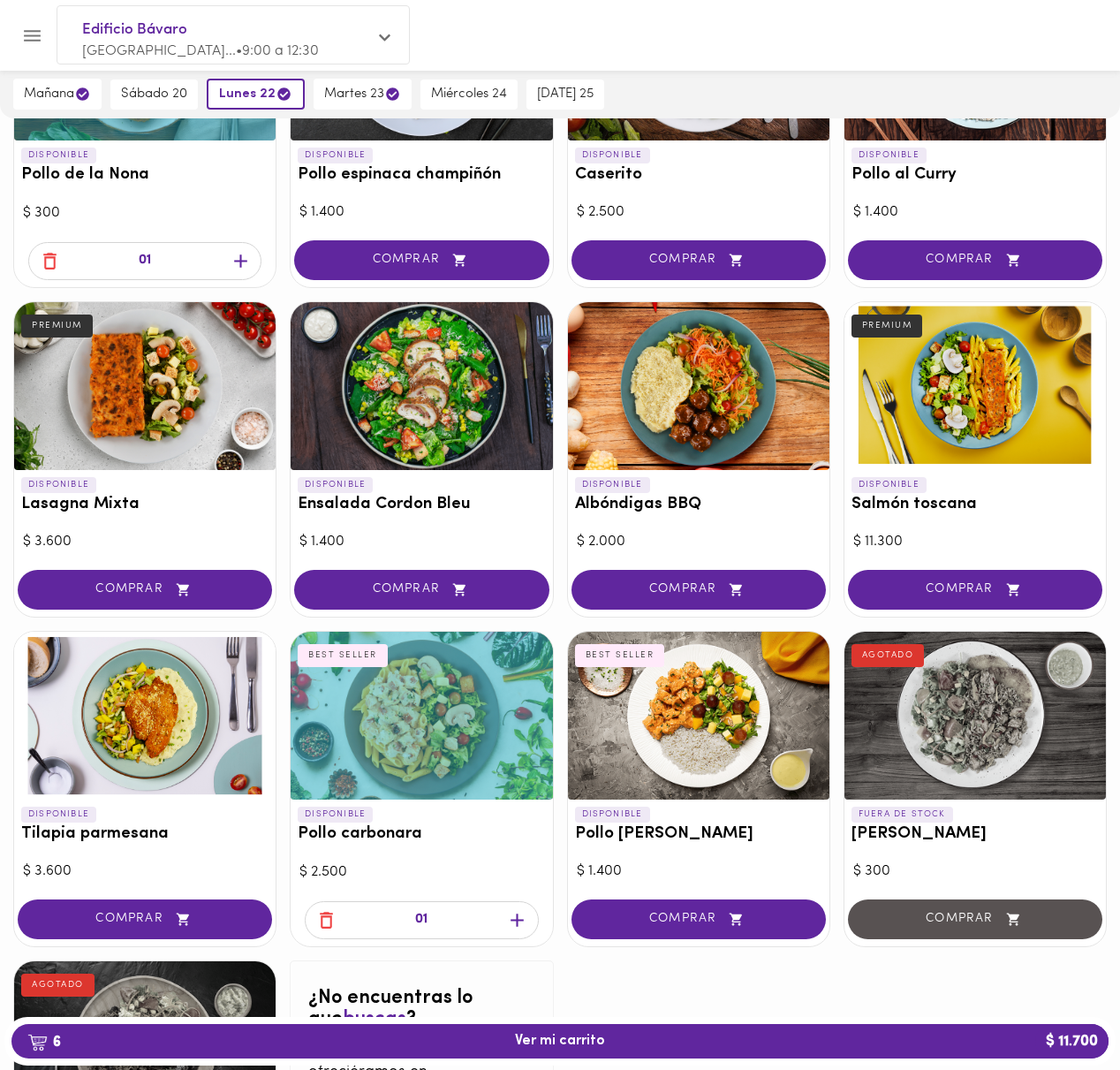
scroll to position [671, 0]
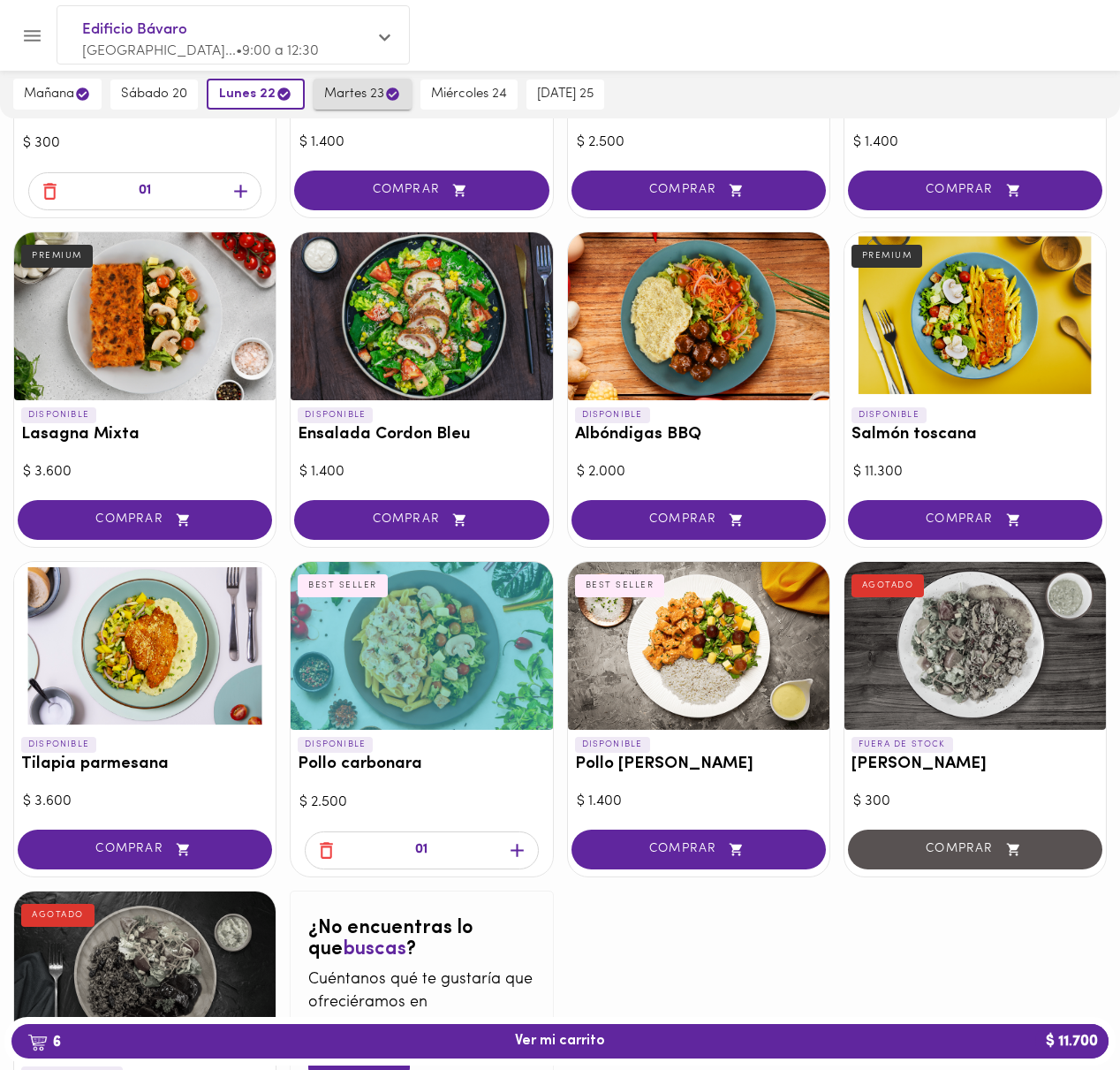
click at [344, 97] on span "martes 23" at bounding box center [363, 93] width 77 height 17
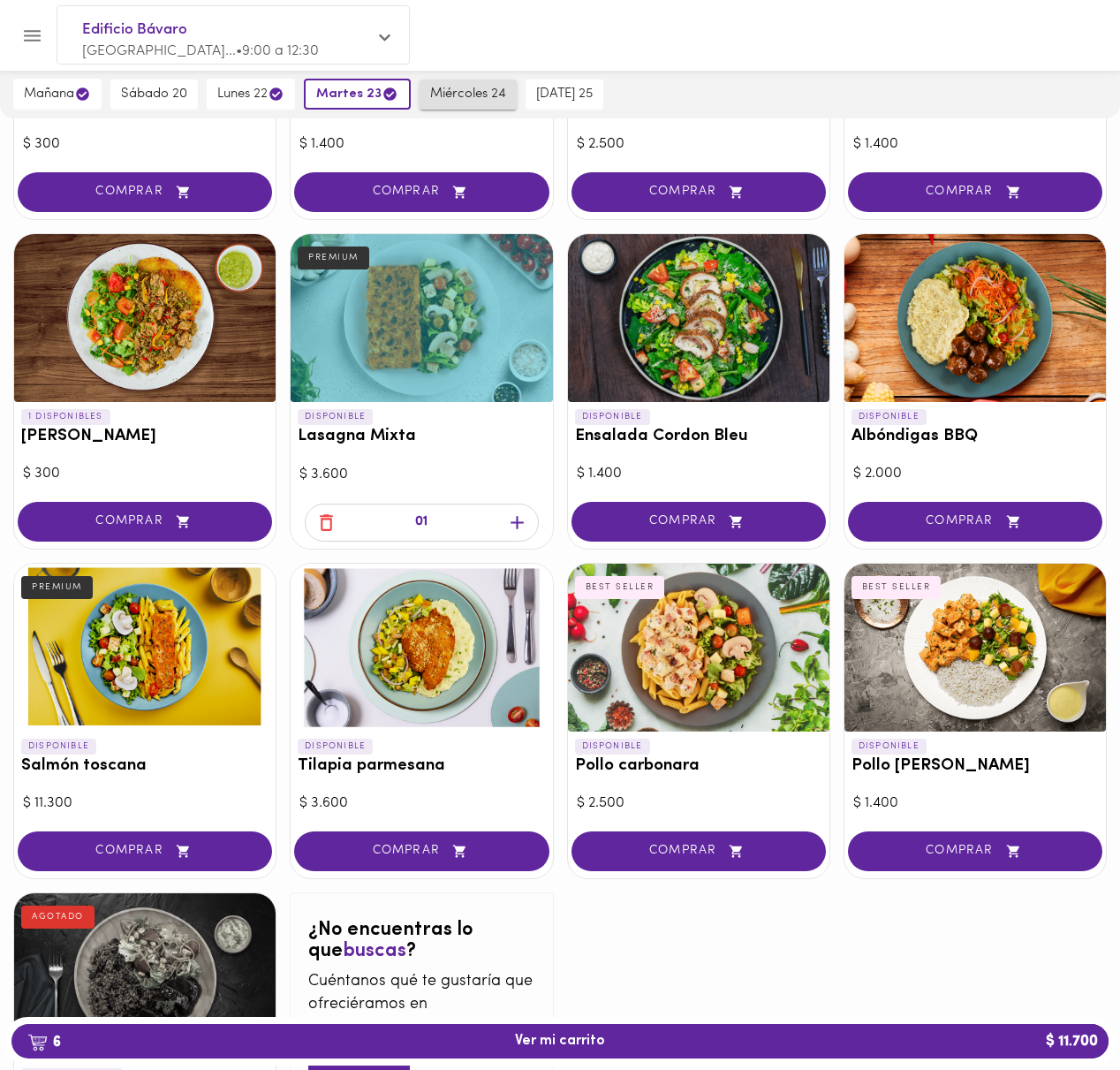
click at [453, 96] on span "miércoles 24" at bounding box center [468, 94] width 76 height 16
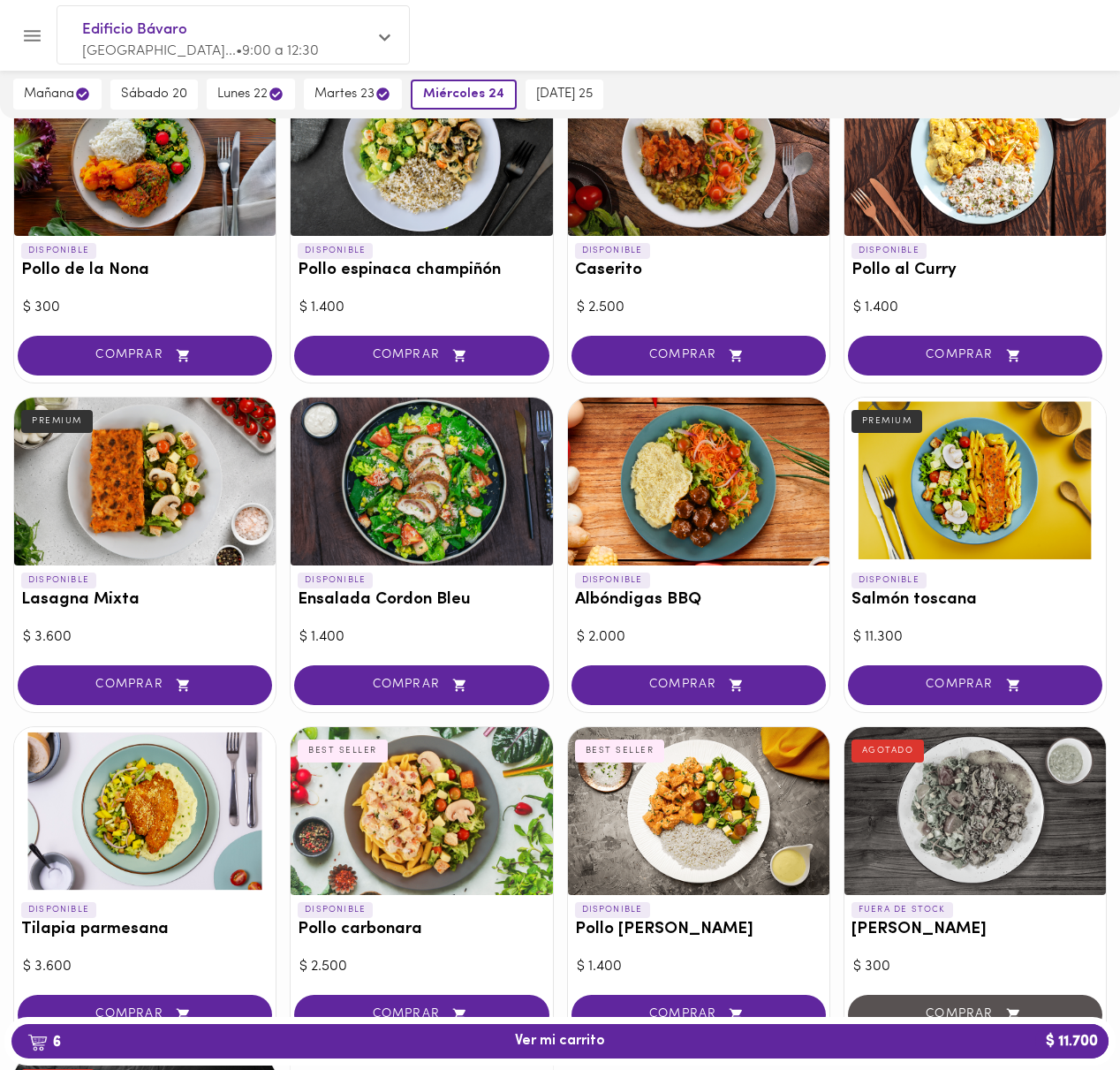
scroll to position [509, 0]
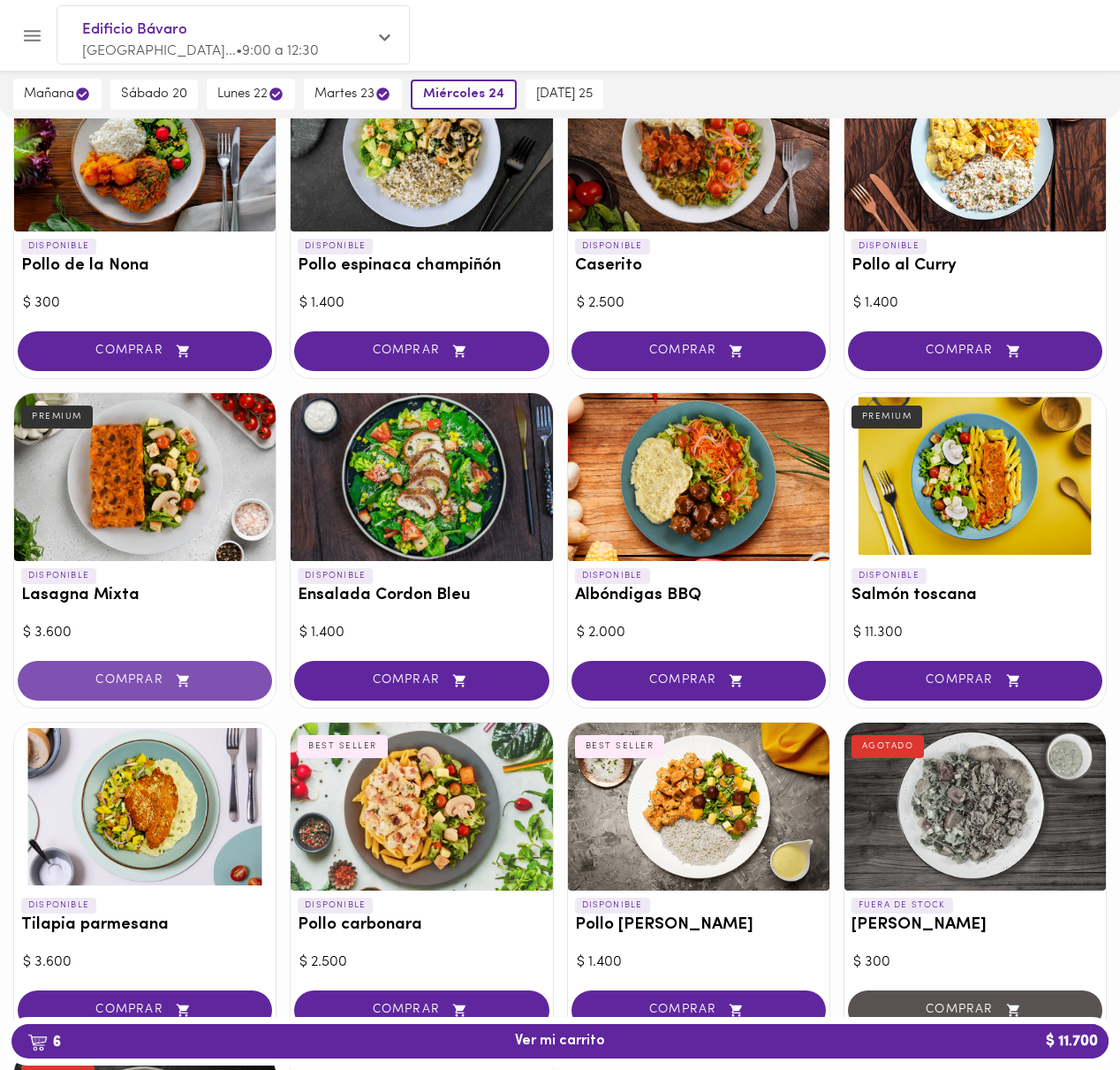
click at [143, 683] on span "COMPRAR" at bounding box center [145, 680] width 210 height 15
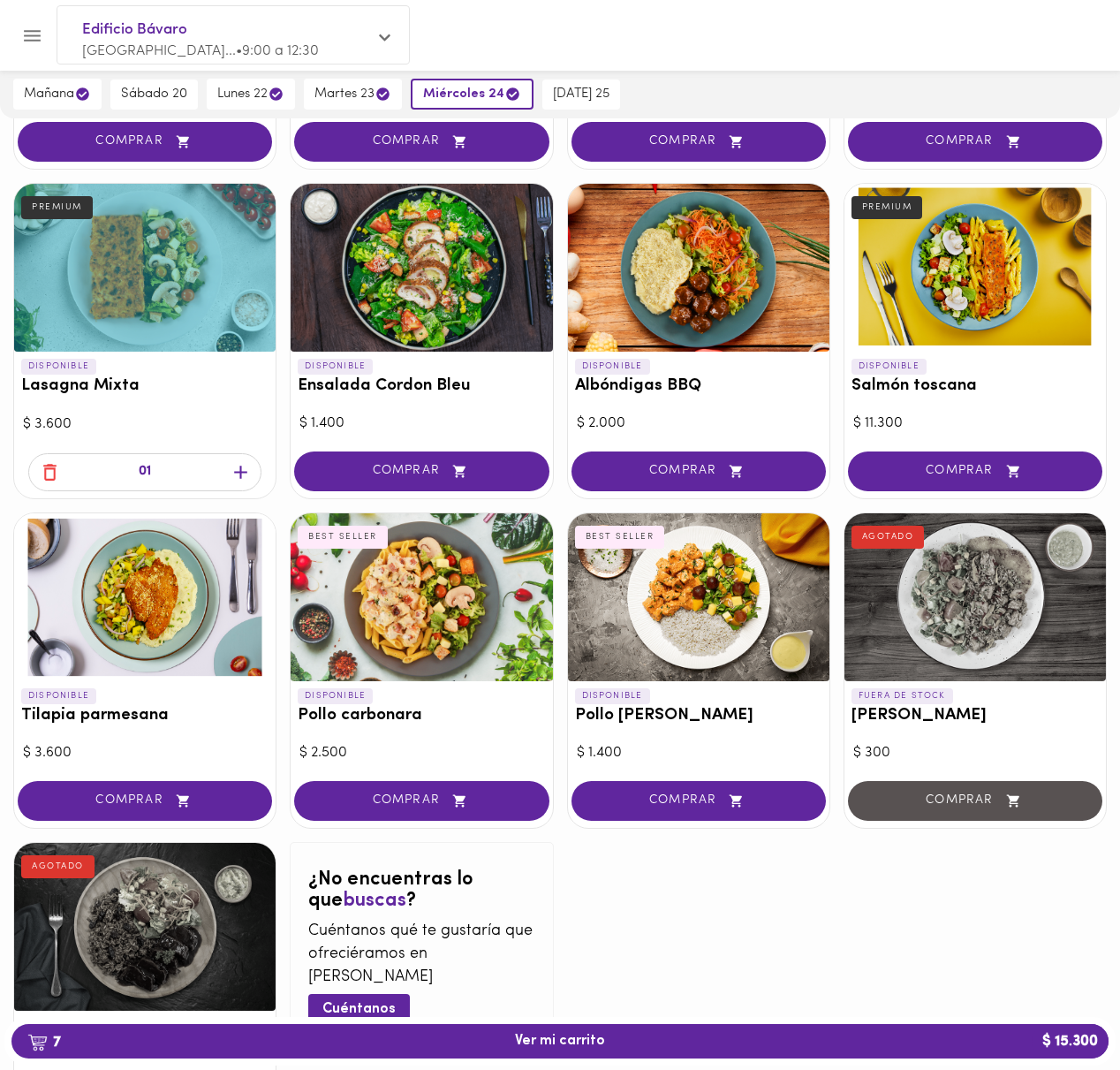
scroll to position [768, 0]
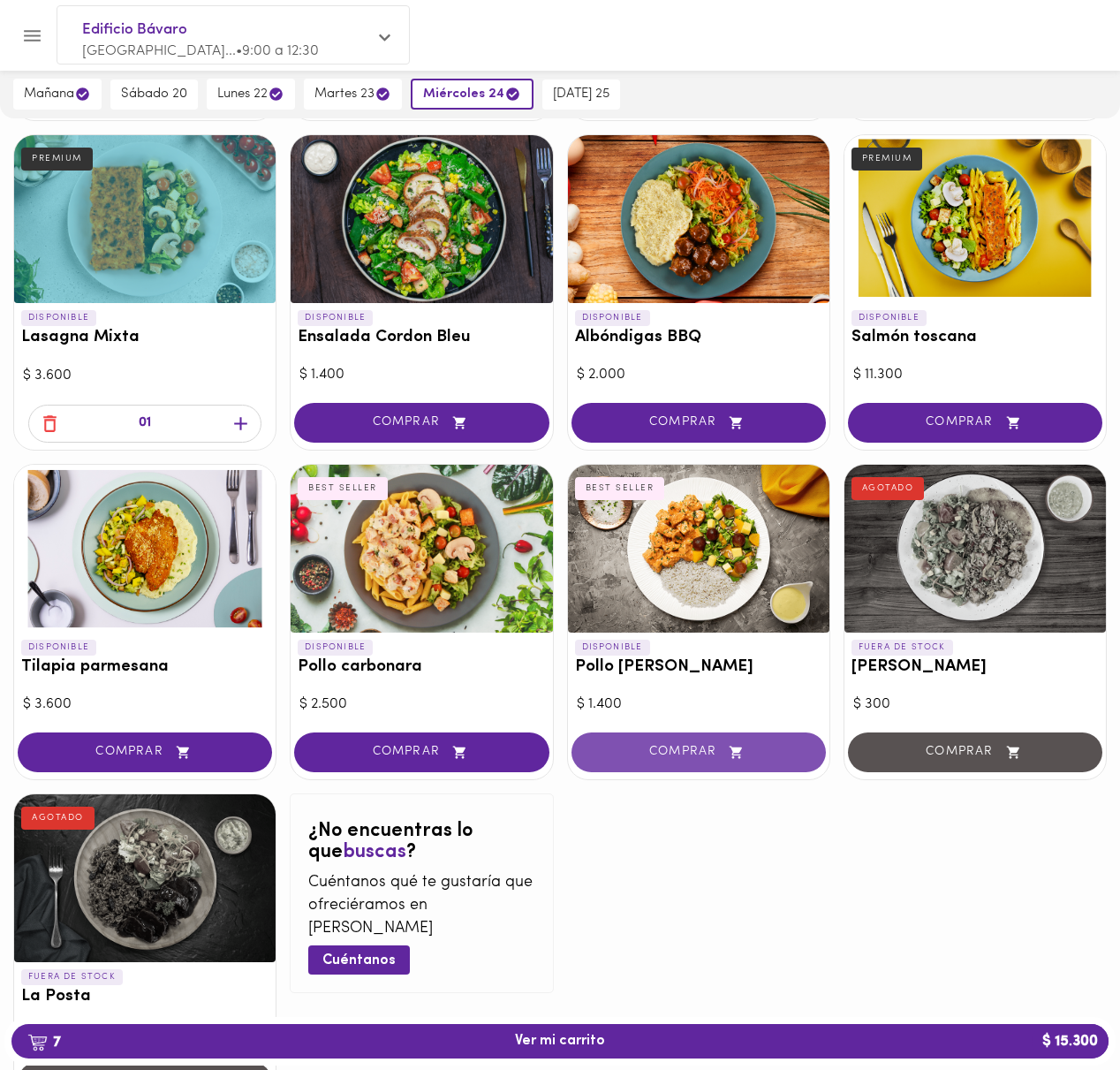
click at [632, 747] on span "COMPRAR" at bounding box center [699, 751] width 210 height 15
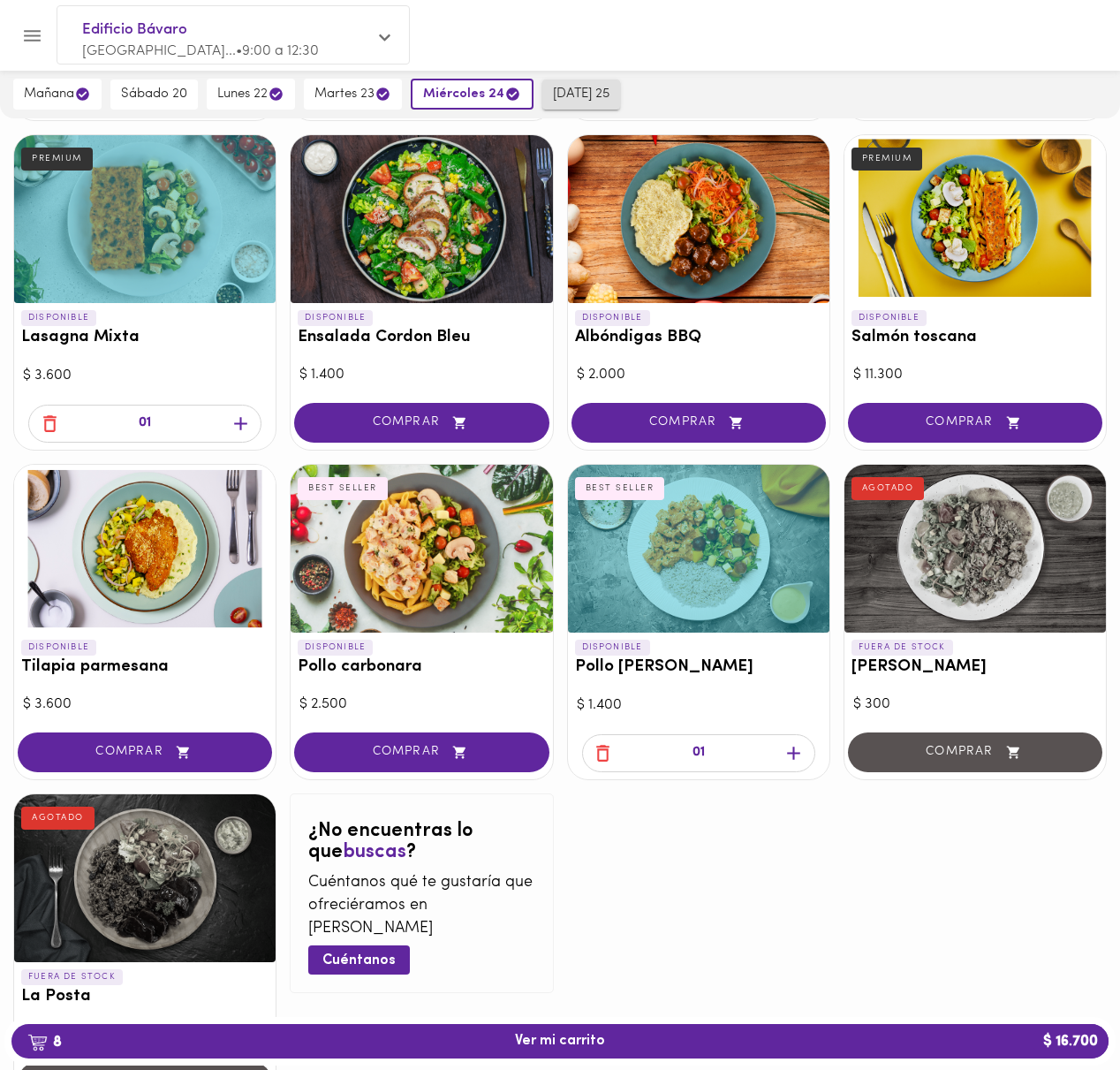
click at [565, 87] on span "jueves 25" at bounding box center [581, 94] width 56 height 16
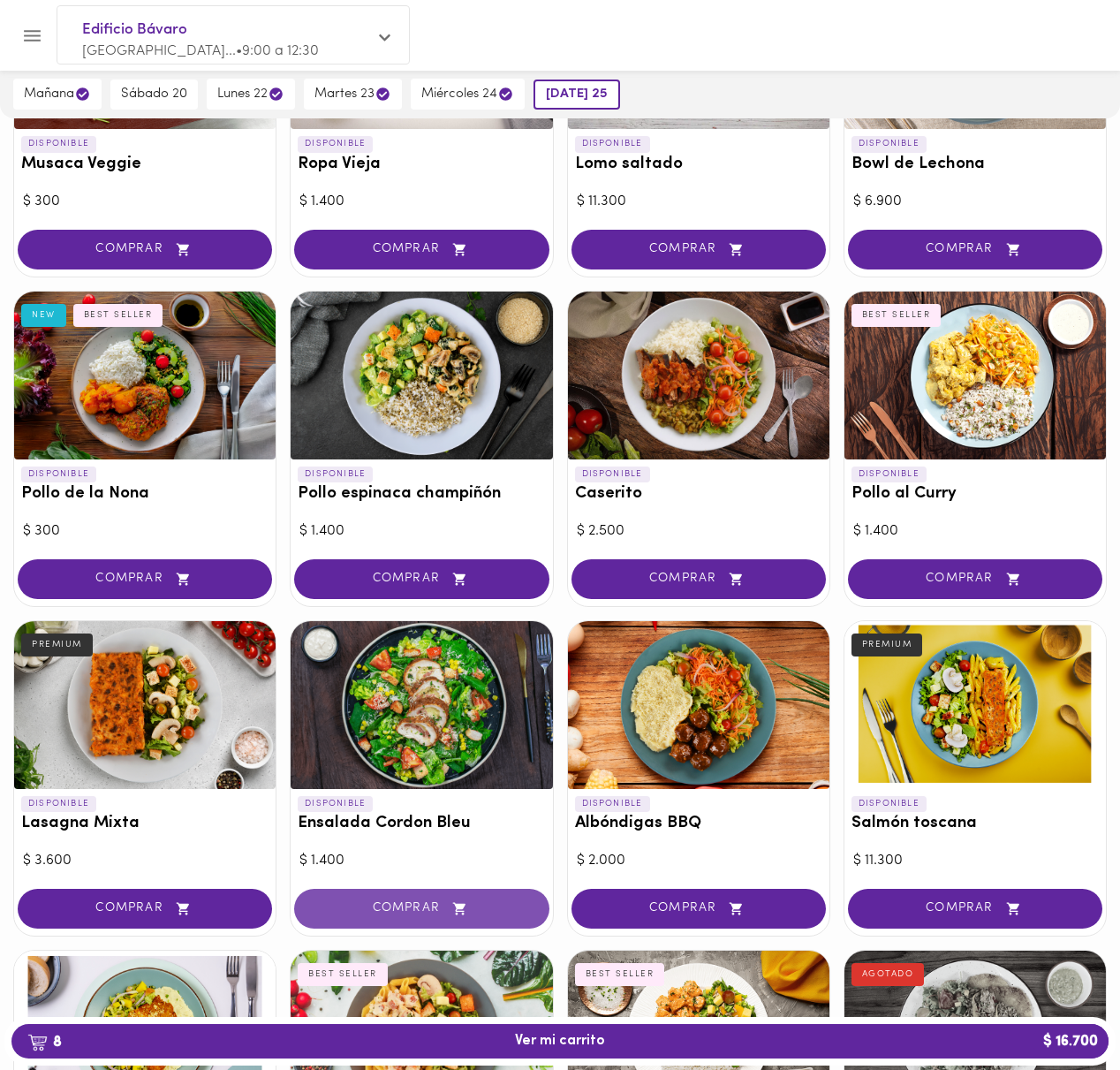
scroll to position [274, 0]
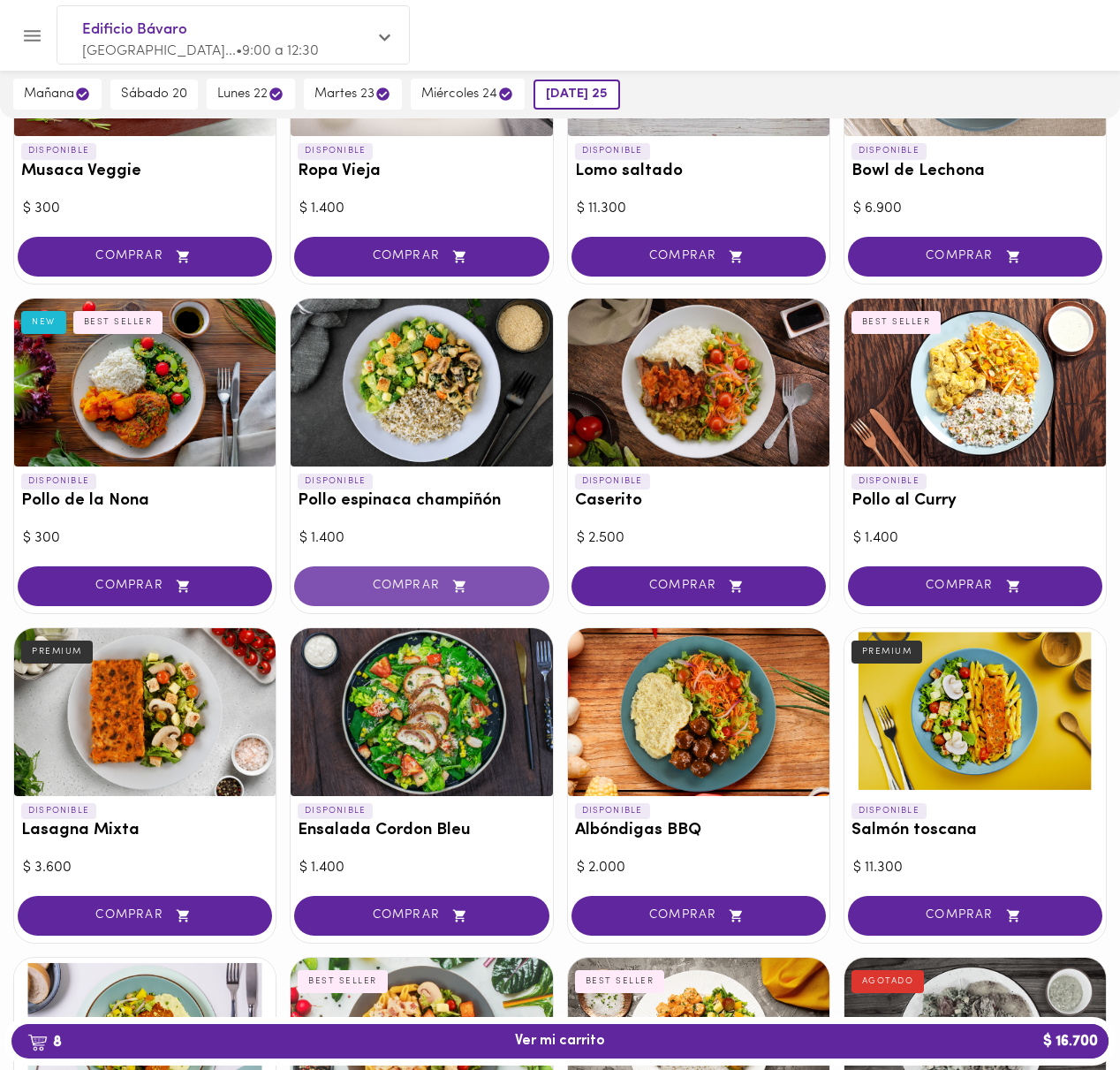
click at [353, 585] on span "COMPRAR" at bounding box center [421, 586] width 210 height 15
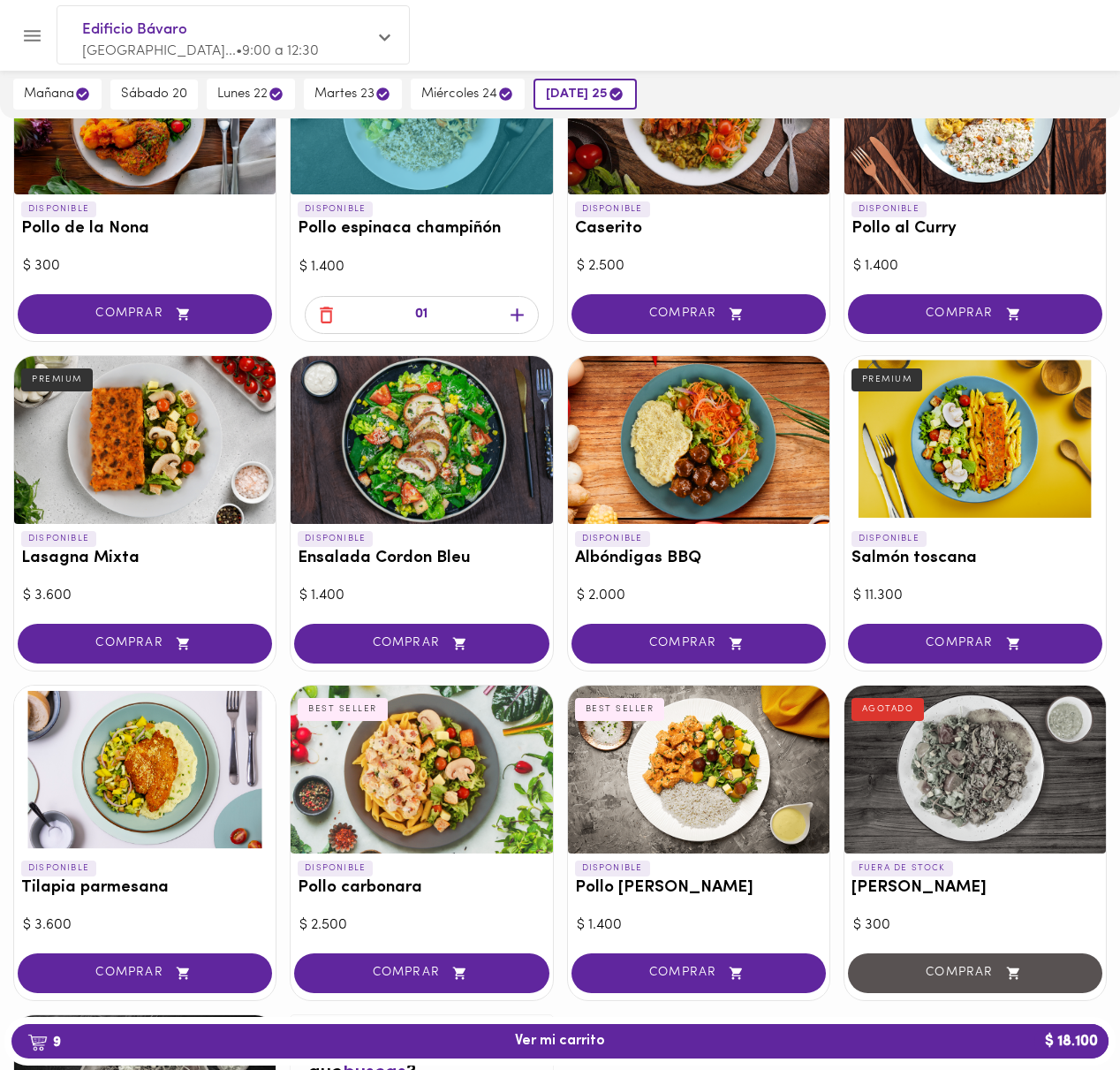
scroll to position [639, 0]
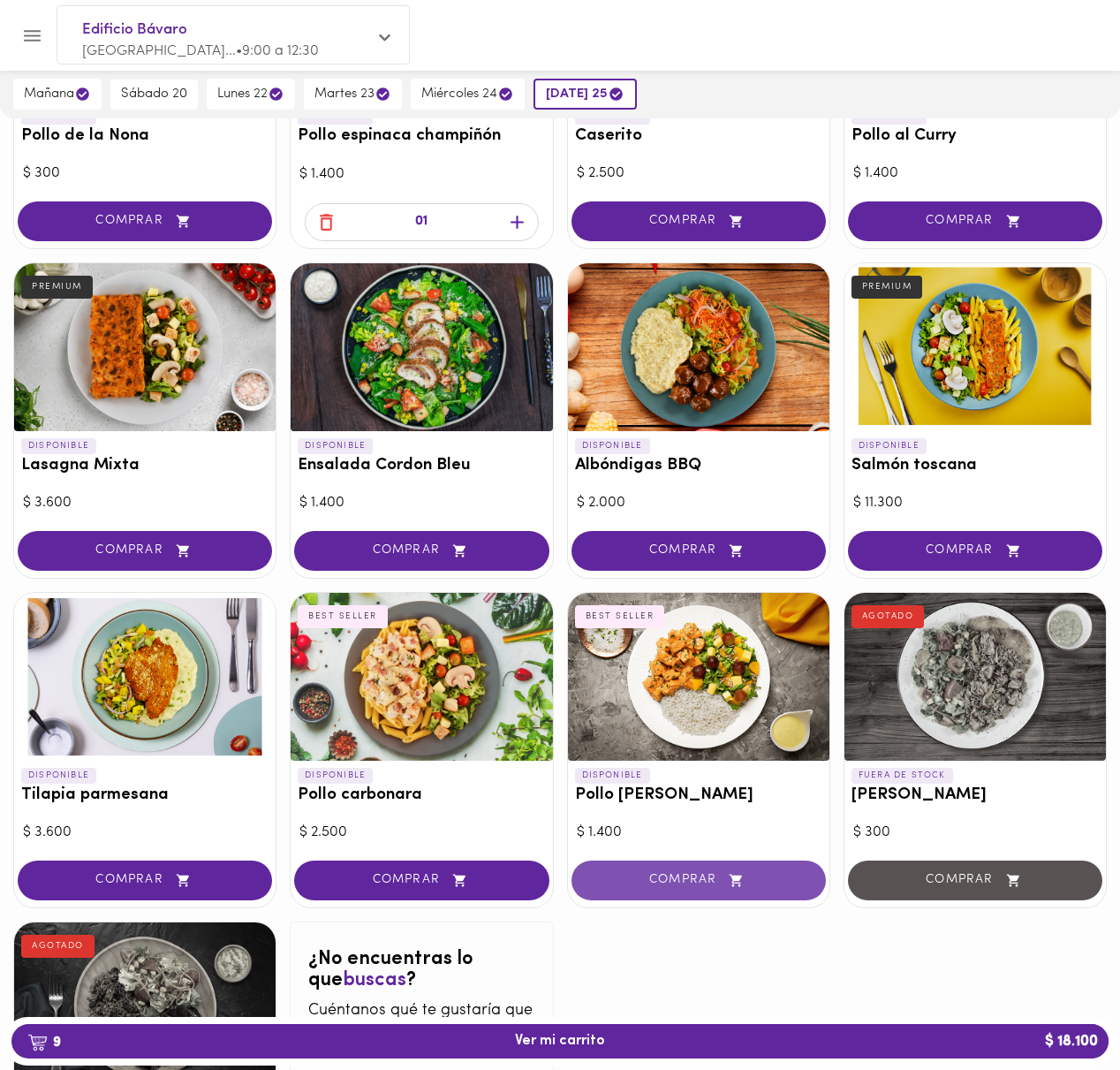
click at [670, 888] on button "COMPRAR" at bounding box center [699, 880] width 255 height 40
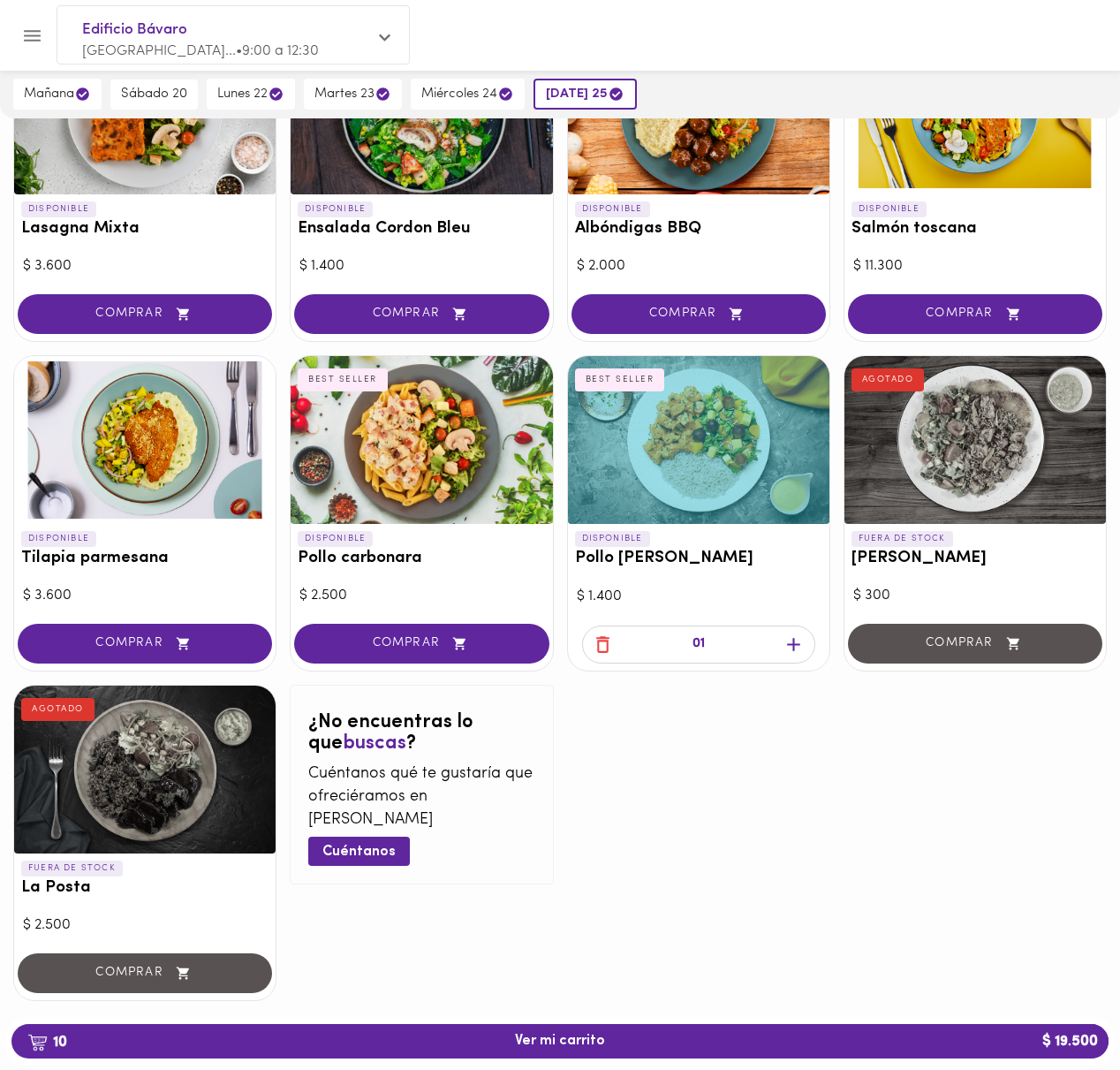
scroll to position [909, 0]
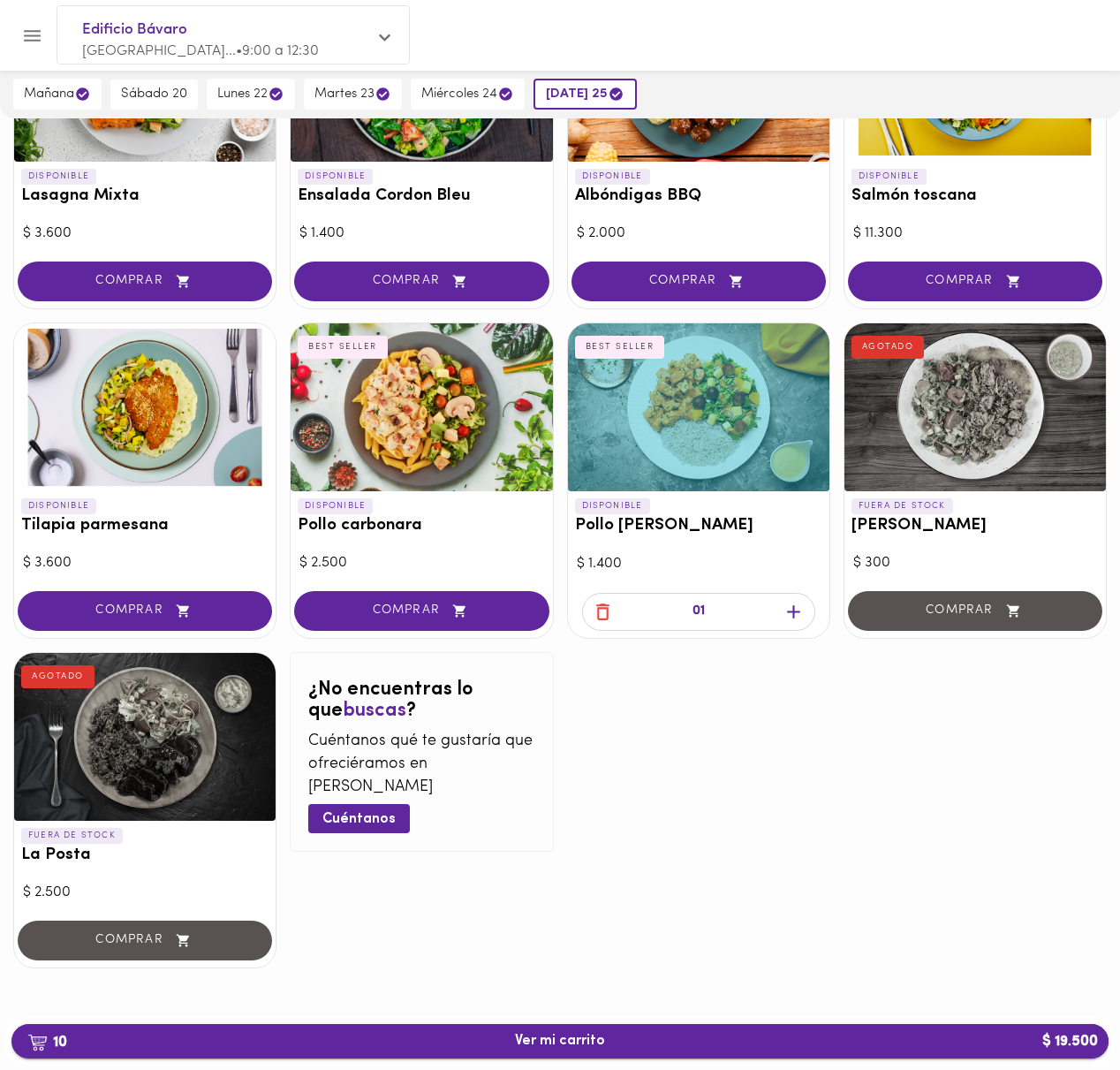
click at [397, 1042] on span "10 Ver mi carrito $ 19.500" at bounding box center [560, 1040] width 1069 height 17
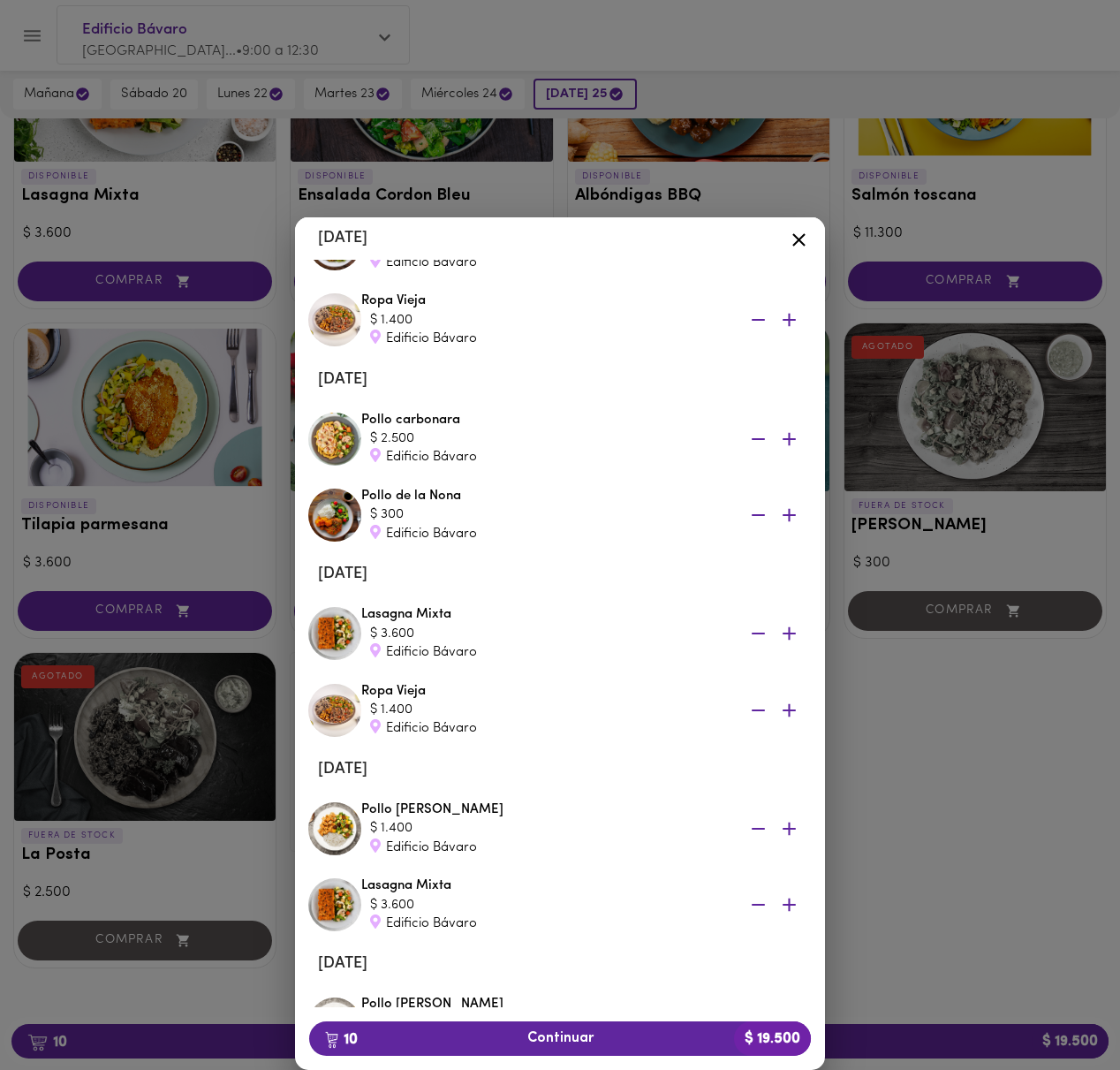
scroll to position [380, 0]
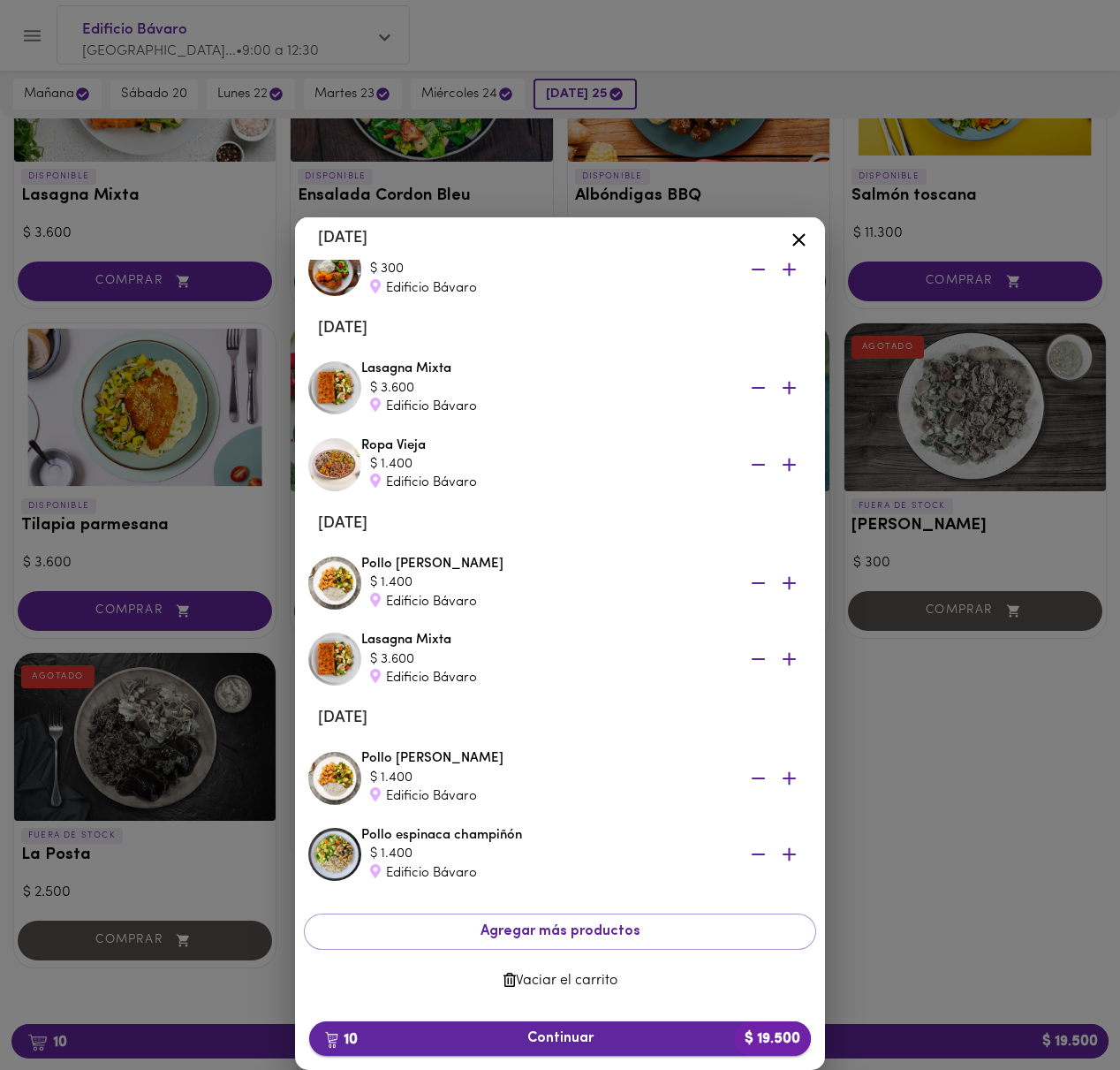
click at [540, 1035] on span "10 Continuar $ 19.500" at bounding box center [560, 1037] width 474 height 17
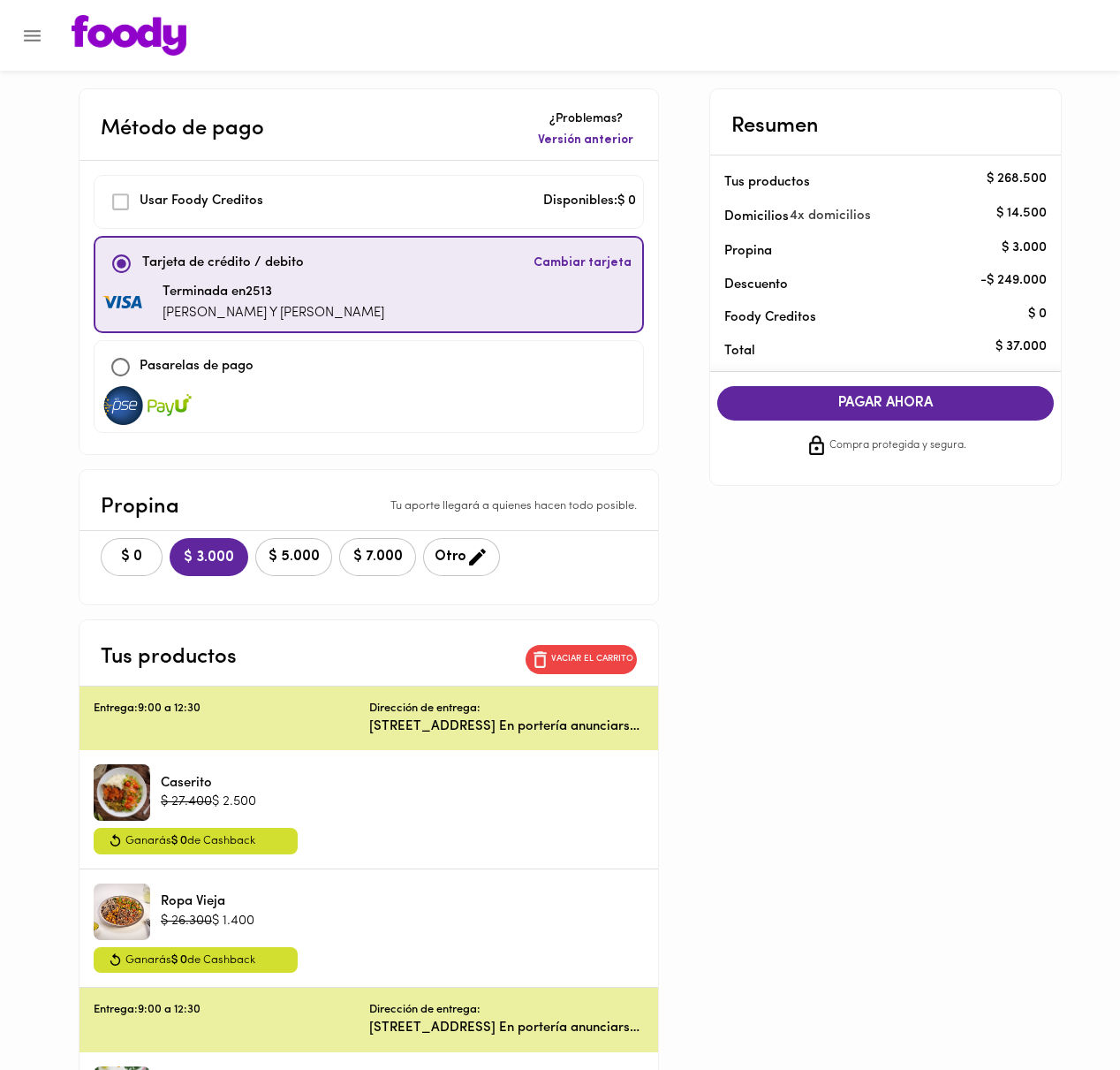
click at [941, 397] on span "PAGAR AHORA" at bounding box center [886, 402] width 302 height 17
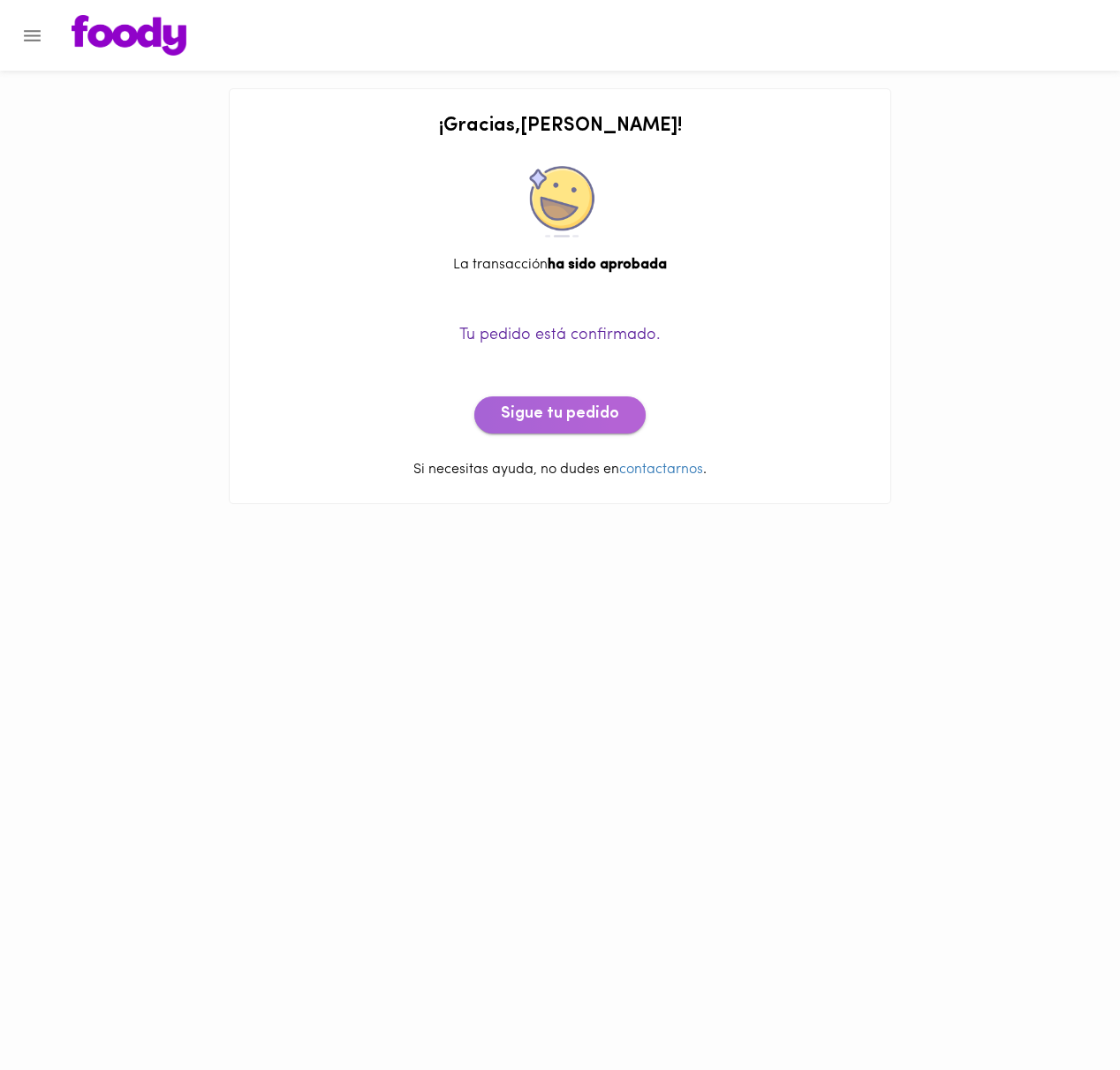
click at [574, 416] on span "Sigue tu pedido" at bounding box center [559, 415] width 118 height 20
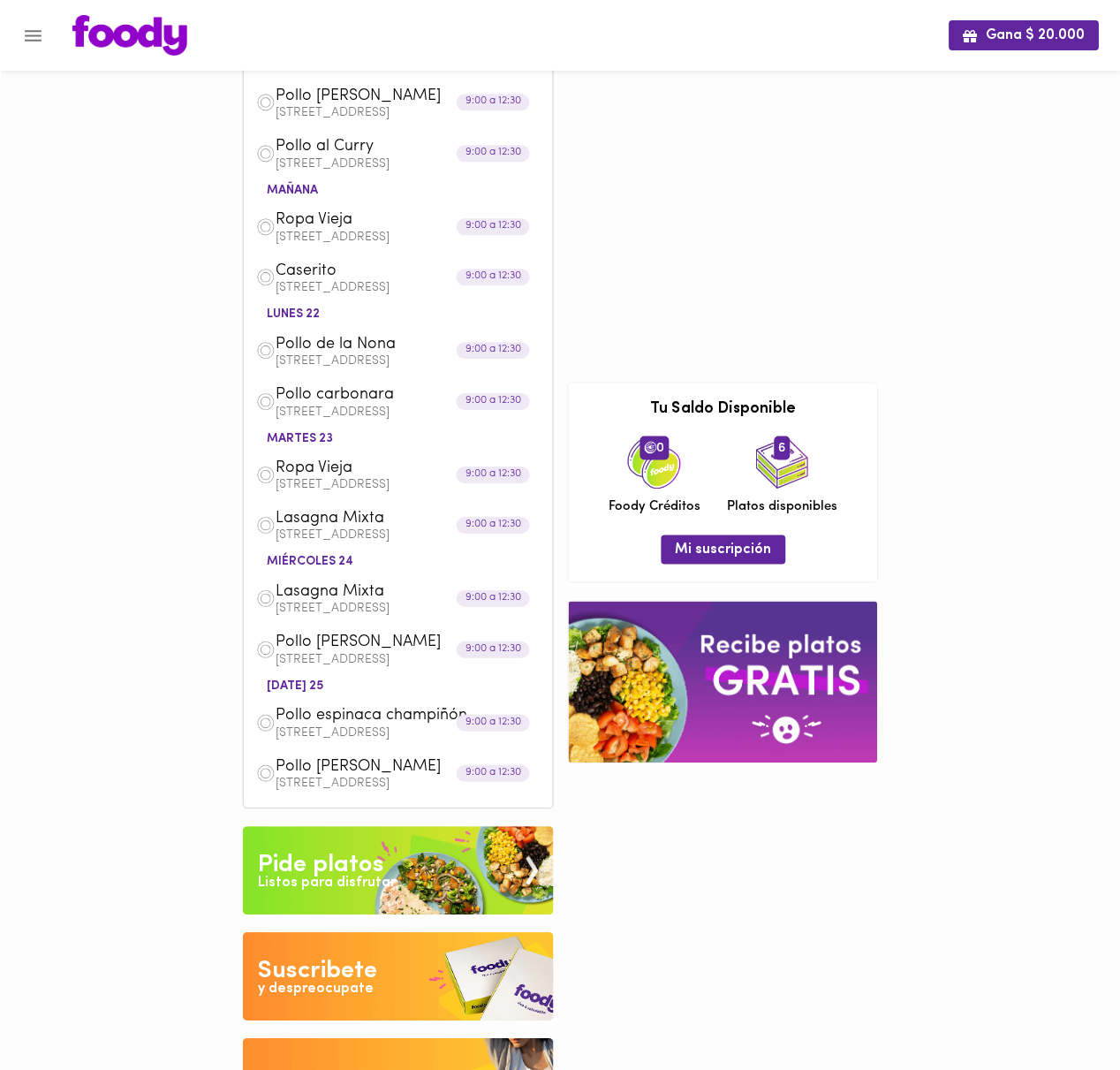
scroll to position [55, 0]
